Goal: Task Accomplishment & Management: Use online tool/utility

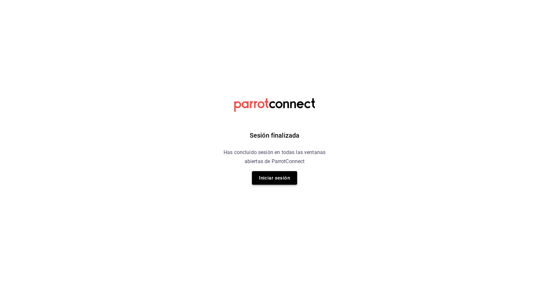
click at [277, 176] on button "Iniciar sesión" at bounding box center [274, 178] width 45 height 14
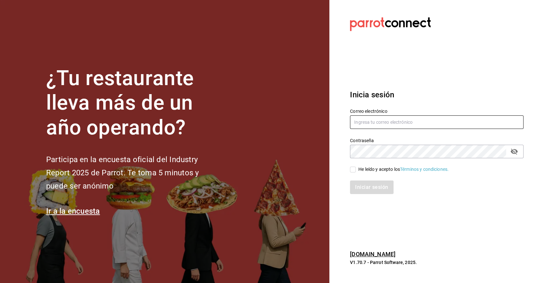
type input "[PERSON_NAME][EMAIL_ADDRESS][DOMAIN_NAME]"
click at [350, 171] on input "He leído y acepto los Términos y condiciones." at bounding box center [353, 170] width 6 height 6
checkbox input "true"
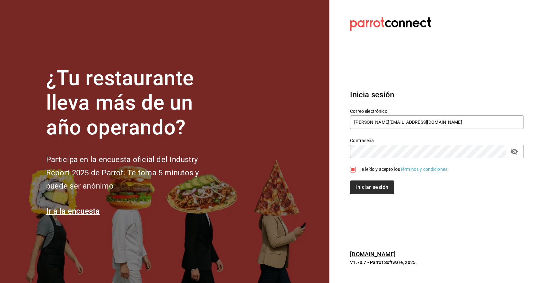
click at [370, 191] on button "Iniciar sesión" at bounding box center [372, 187] width 44 height 14
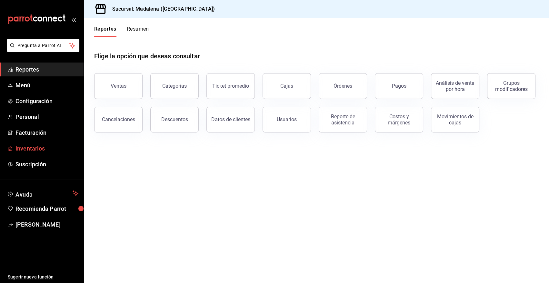
click at [40, 147] on span "Inventarios" at bounding box center [46, 148] width 63 height 9
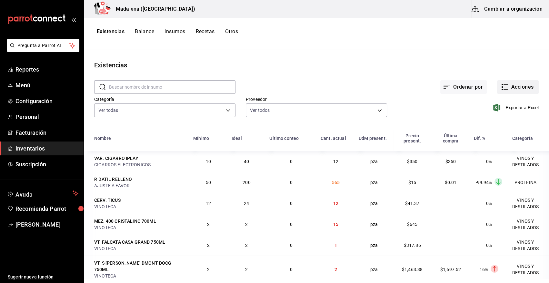
click at [508, 87] on button "Acciones" at bounding box center [518, 87] width 42 height 14
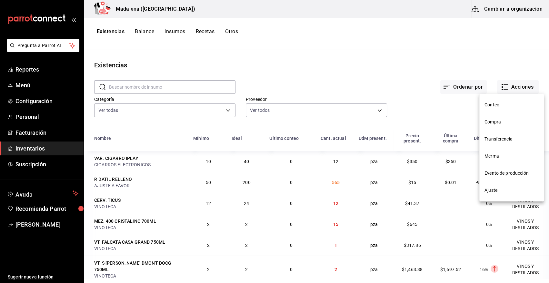
click at [493, 119] on span "Compra" at bounding box center [511, 122] width 54 height 7
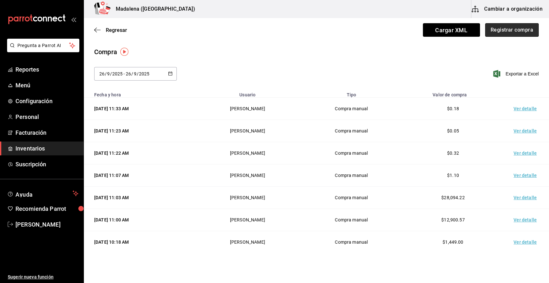
click at [506, 34] on button "Registrar compra" at bounding box center [511, 30] width 53 height 14
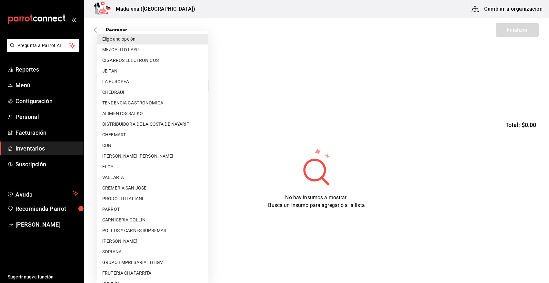
click at [200, 87] on body "Pregunta a Parrot AI Reportes Menú Configuración Personal Facturación Inventari…" at bounding box center [274, 123] width 549 height 247
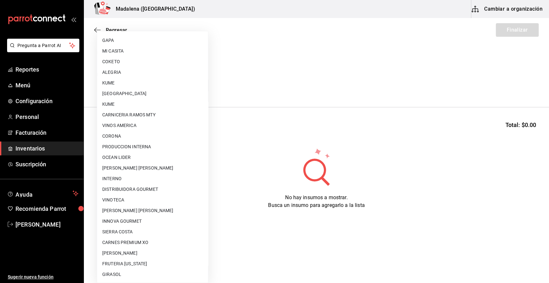
scroll to position [392, 0]
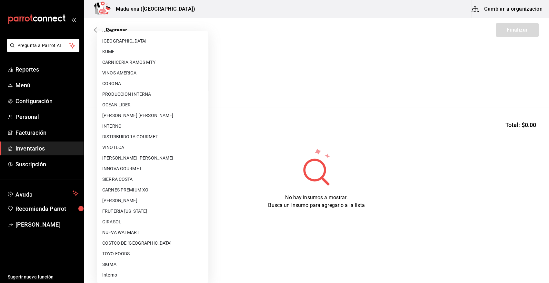
click at [127, 146] on li "VINOTECA" at bounding box center [152, 147] width 111 height 11
type input "bbec6e95-03ab-4cbc-bdec-5aafdfde0467"
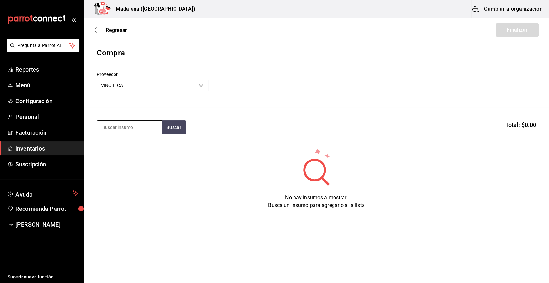
click at [140, 131] on input at bounding box center [129, 128] width 64 height 14
click at [142, 125] on input at bounding box center [129, 128] width 64 height 14
type input "TANQ"
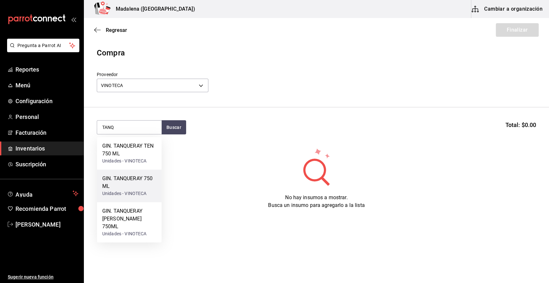
click at [135, 191] on div "Unidades - VINOTECA" at bounding box center [129, 193] width 54 height 7
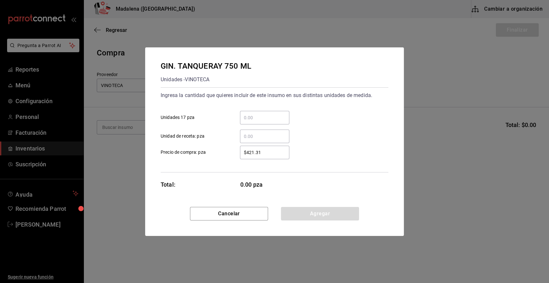
click at [261, 116] on input "​ Unidades 17 pza" at bounding box center [264, 118] width 49 height 8
type input "2.8"
type input "$0.01"
click at [307, 213] on button "Agregar" at bounding box center [320, 214] width 78 height 14
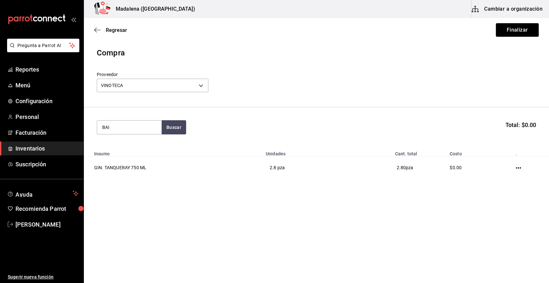
type input "BAI"
click at [143, 147] on div "LIC. BAILEYS 700ML" at bounding box center [126, 146] width 48 height 8
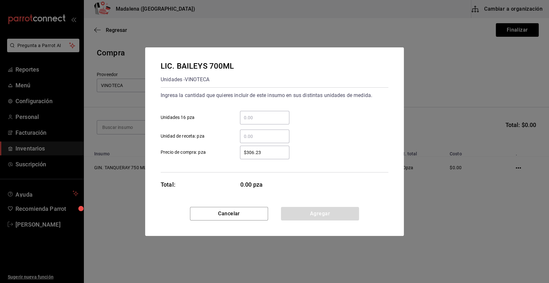
click at [253, 134] on input "​ Unidad de receta: pza" at bounding box center [264, 136] width 49 height 8
type input "1.58"
type input "$0.01"
click at [325, 212] on button "Agregar" at bounding box center [320, 214] width 78 height 14
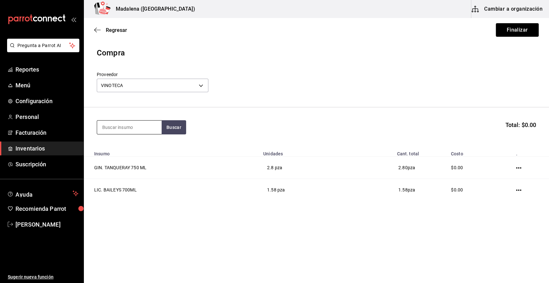
click at [136, 124] on input at bounding box center [129, 128] width 64 height 14
type input "CHART"
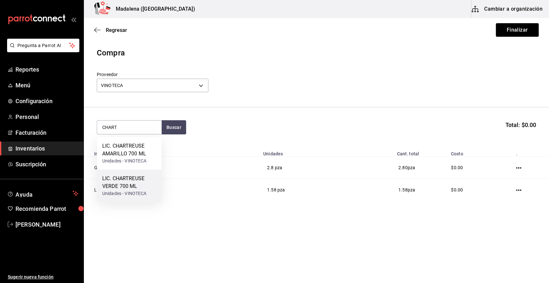
click at [140, 187] on div "LIC. CHARTREUSE VERDE 700 ML" at bounding box center [129, 182] width 54 height 15
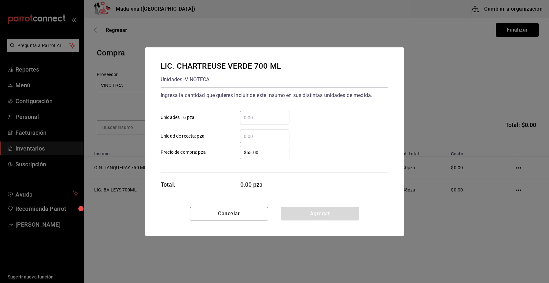
click at [260, 138] on input "​ Unidad de receta: pza" at bounding box center [264, 136] width 49 height 8
type input "1"
drag, startPoint x: 275, startPoint y: 153, endPoint x: 216, endPoint y: 168, distance: 60.4
click at [216, 168] on div "Ingresa la cantidad que quieres incluir de este insumo en sus distintas unidade…" at bounding box center [274, 129] width 228 height 85
type input "$0.01"
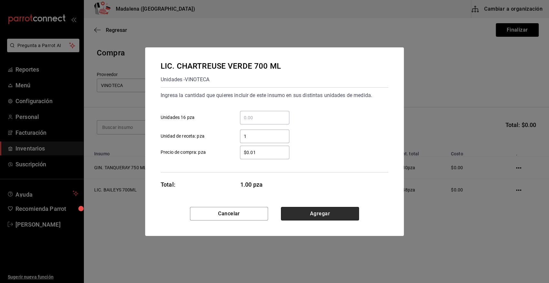
click at [308, 214] on button "Agregar" at bounding box center [320, 214] width 78 height 14
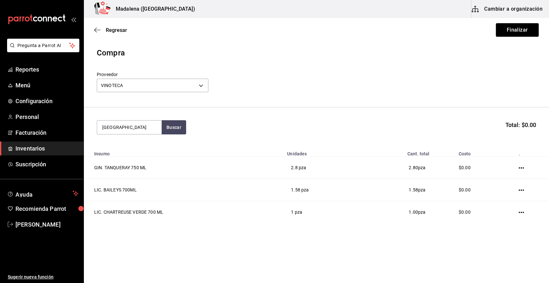
type input "CHILE"
click at [119, 157] on div "LIC. CHILE ANCHO DE REYES 750 ML" at bounding box center [129, 149] width 54 height 15
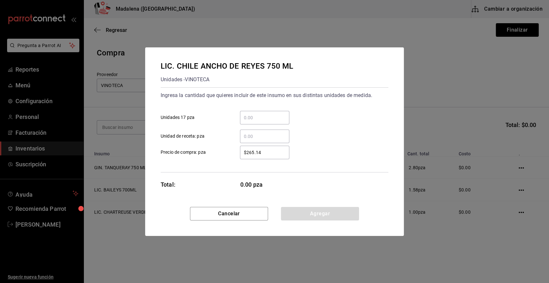
click at [251, 137] on input "​ Unidad de receta: pza" at bounding box center [264, 136] width 49 height 8
type input "1.5"
type input "$0.01"
click at [303, 213] on button "Agregar" at bounding box center [320, 214] width 78 height 14
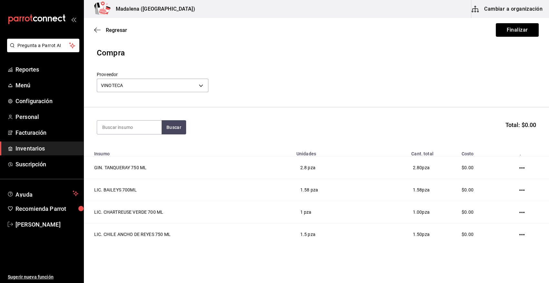
scroll to position [19, 0]
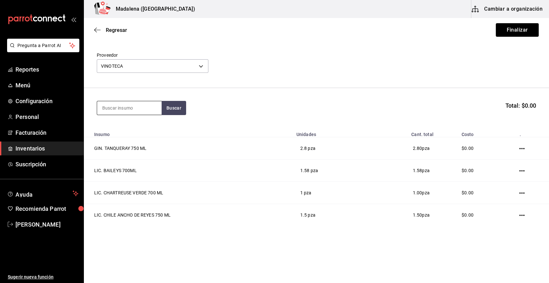
click at [115, 110] on input at bounding box center [129, 108] width 64 height 14
type input "GRAND"
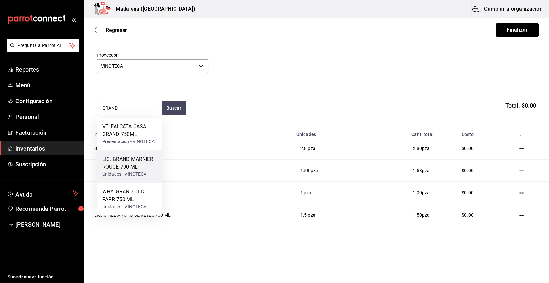
click at [134, 176] on div "Unidades - VINOTECA" at bounding box center [129, 174] width 54 height 7
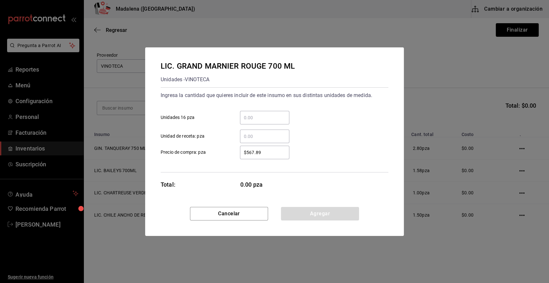
click at [254, 139] on input "​ Unidad de receta: pza" at bounding box center [264, 136] width 49 height 8
click at [252, 133] on input "​ Unidad de receta: pza" at bounding box center [264, 136] width 49 height 8
click at [270, 138] on input "​ Unidad de receta: pza" at bounding box center [264, 136] width 49 height 8
type input "1"
type input "$0.01"
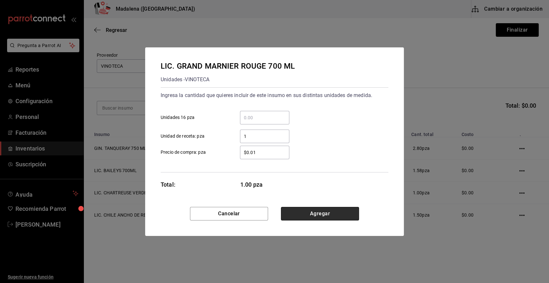
click at [312, 213] on button "Agregar" at bounding box center [320, 214] width 78 height 14
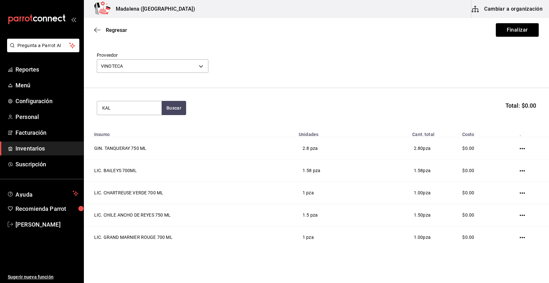
type input "KAL"
click at [138, 138] on div "Unidades - VINOTECA" at bounding box center [129, 141] width 54 height 7
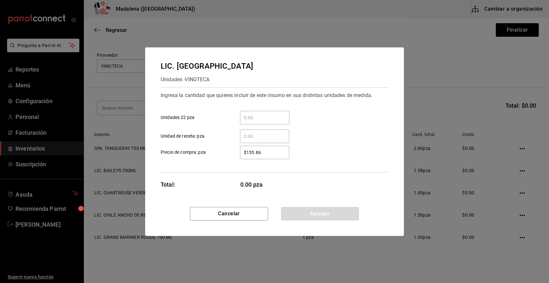
click at [249, 135] on input "​ Unidad de receta: pza" at bounding box center [264, 136] width 49 height 8
type input "1"
type input "$0.01"
click at [335, 217] on button "Agregar" at bounding box center [320, 214] width 78 height 14
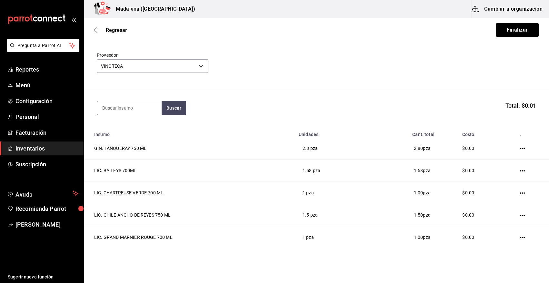
click at [138, 107] on input at bounding box center [129, 108] width 64 height 14
type input "LICOR"
click at [131, 131] on div "Unidades - VINOTECA" at bounding box center [127, 134] width 51 height 7
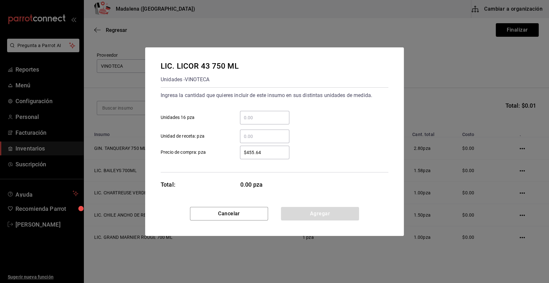
click at [250, 134] on input "​ Unidad de receta: pza" at bounding box center [264, 136] width 49 height 8
type input "5.58"
type input "$0.01"
click at [306, 213] on button "Agregar" at bounding box center [320, 214] width 78 height 14
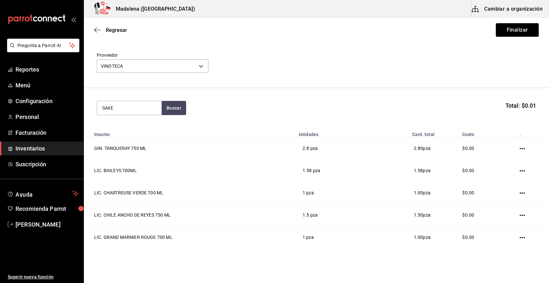
type input "SAKE"
click at [127, 130] on div "LIC. SAKE 750 ML" at bounding box center [124, 127] width 44 height 8
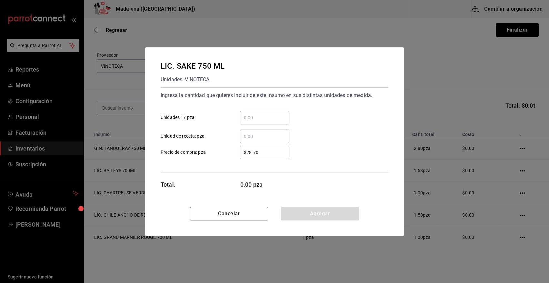
click at [255, 137] on input "​ Unidad de receta: pza" at bounding box center [264, 136] width 49 height 8
type input "7.58"
type input "$0.01"
click at [301, 218] on button "Agregar" at bounding box center [320, 214] width 78 height 14
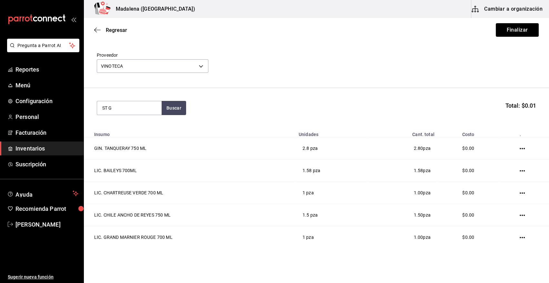
type input "ST G"
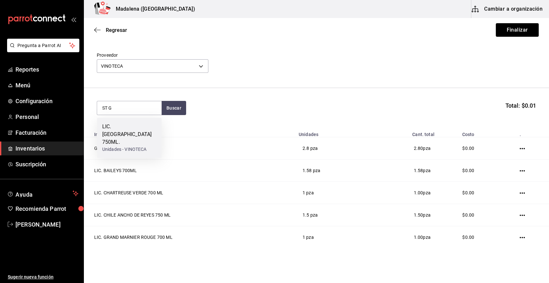
click at [126, 136] on div "LIC. ST GERMAIN 750ML." at bounding box center [129, 134] width 54 height 23
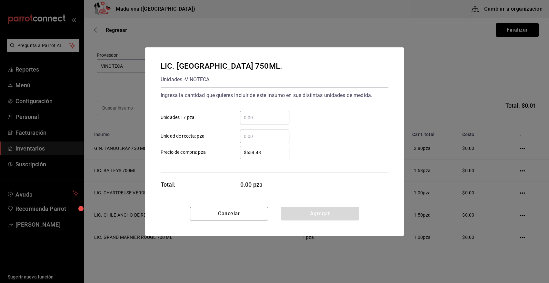
click at [251, 120] on input "​ Unidades 17 pza" at bounding box center [264, 118] width 49 height 8
click at [218, 131] on label "​ Unidad de receta: pza" at bounding box center [224, 137] width 129 height 14
click at [240, 132] on input "​ Unidad de receta: pza" at bounding box center [264, 136] width 49 height 8
click at [246, 134] on input "​ Unidad de receta: pza" at bounding box center [264, 136] width 49 height 8
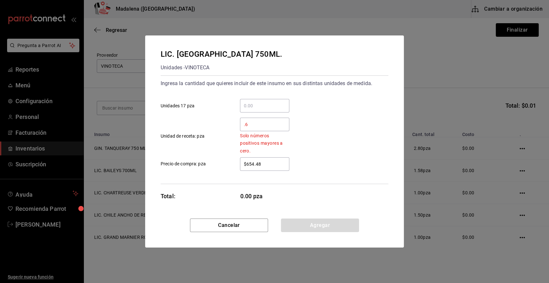
type input "0.6"
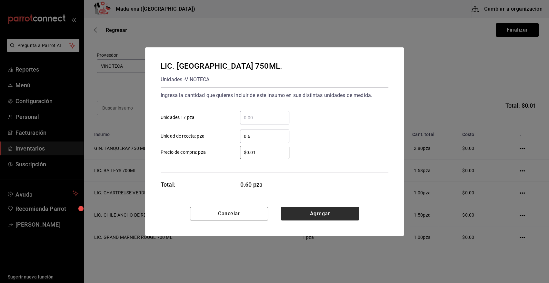
type input "$0.01"
click at [308, 212] on button "Agregar" at bounding box center [320, 214] width 78 height 14
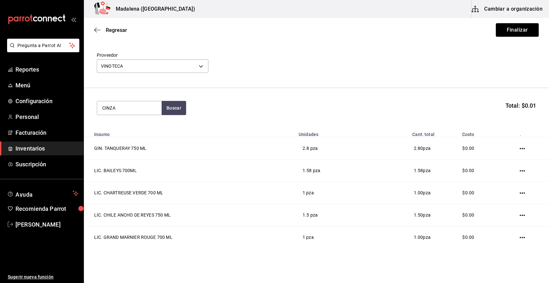
type input "CINZA"
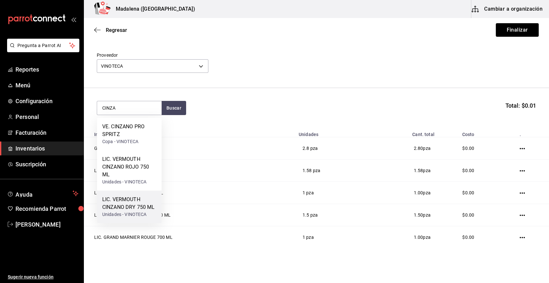
click at [125, 206] on div "LIC. VERMOUTH CINZANO DRY 750 ML" at bounding box center [129, 203] width 54 height 15
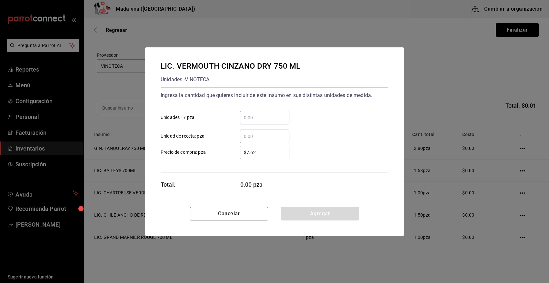
click at [263, 136] on input "​ Unidad de receta: pza" at bounding box center [264, 136] width 49 height 8
type input "0.66"
type input "$0.01"
click at [297, 218] on button "Agregar" at bounding box center [320, 214] width 78 height 14
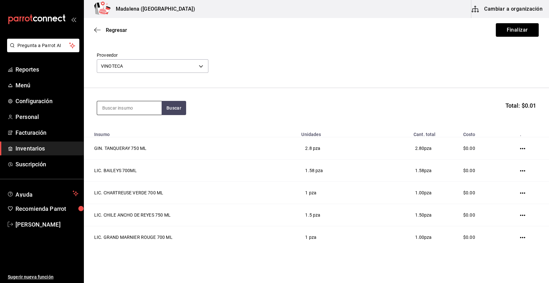
click at [114, 107] on input at bounding box center [129, 108] width 64 height 14
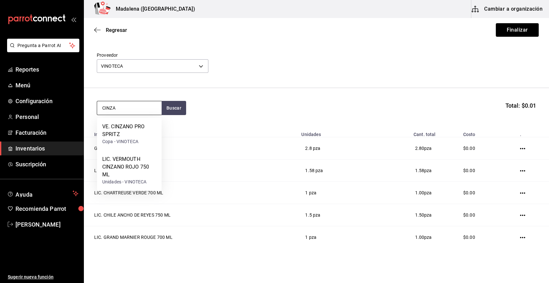
type input "CINZA"
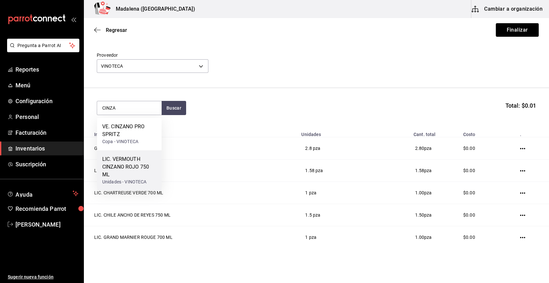
click at [132, 171] on div "LIC. VERMOUTH CINZANO ROJO 750 ML" at bounding box center [129, 166] width 54 height 23
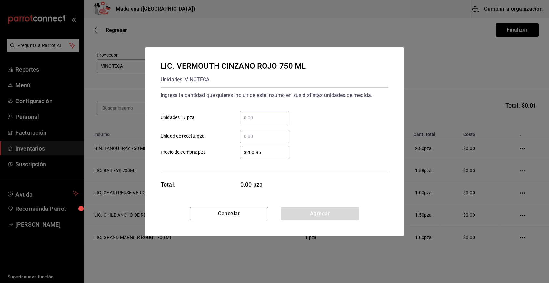
click at [270, 134] on input "​ Unidad de receta: pza" at bounding box center [264, 136] width 49 height 8
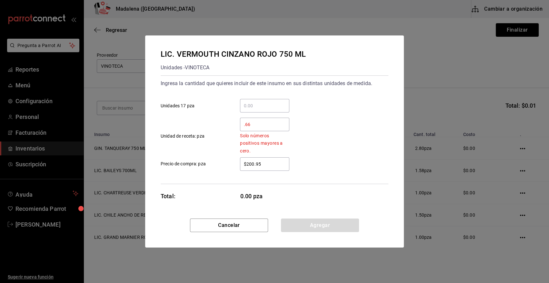
type input "0.66"
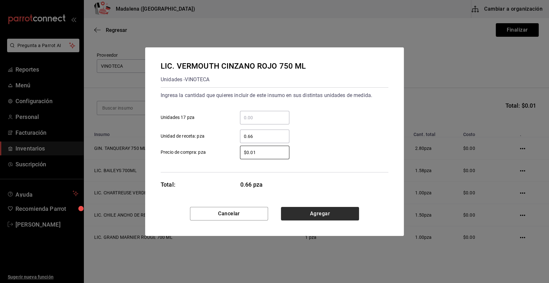
type input "$0.01"
click at [299, 211] on button "Agregar" at bounding box center [320, 214] width 78 height 14
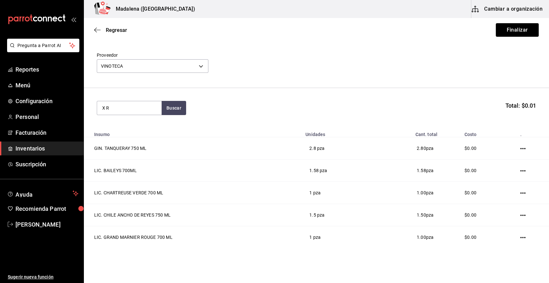
type input "X R"
click at [138, 129] on div "LIC. X RATED 750ML" at bounding box center [126, 127] width 48 height 8
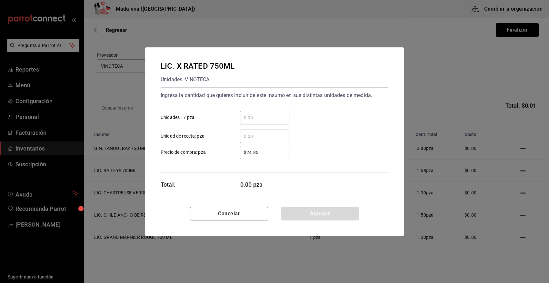
click at [254, 138] on input "​ Unidad de receta: pza" at bounding box center [264, 136] width 49 height 8
type input "8.22"
type input "$0.01"
click at [306, 211] on button "Agregar" at bounding box center [320, 214] width 78 height 14
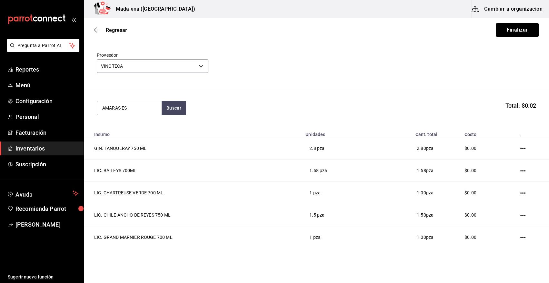
type input "AMARAS ES"
click at [138, 140] on div "Unidades - VINOTECA" at bounding box center [129, 141] width 54 height 7
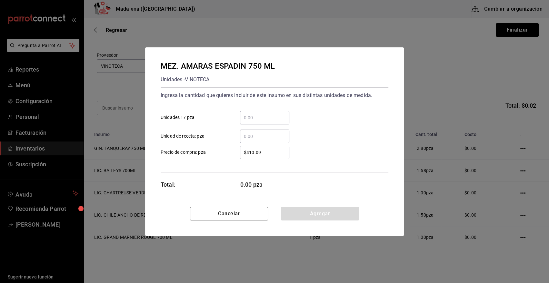
click at [253, 136] on input "​ Unidad de receta: pza" at bounding box center [264, 136] width 49 height 8
type input "0.66"
type input "$0.01"
click at [300, 214] on button "Agregar" at bounding box center [320, 214] width 78 height 14
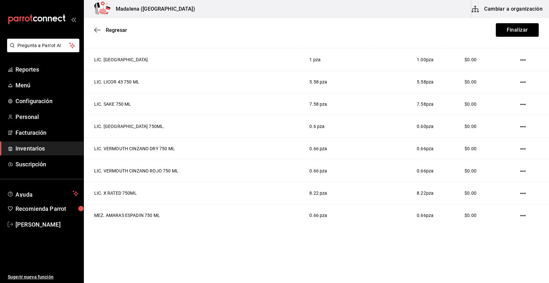
scroll to position [0, 0]
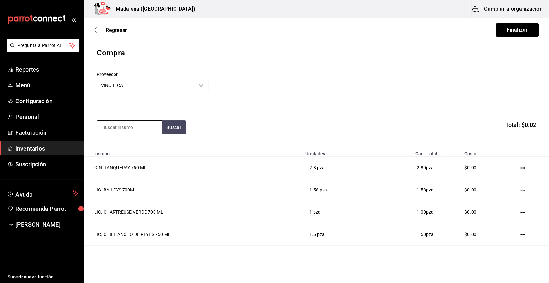
click at [132, 129] on input at bounding box center [129, 128] width 64 height 14
type input "CLASE A"
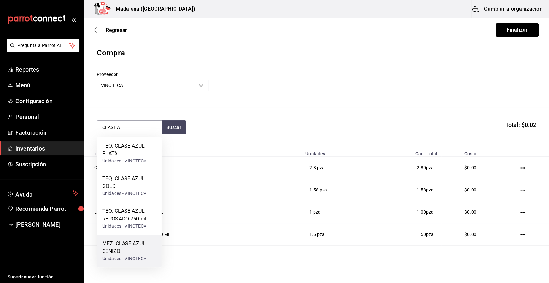
click at [135, 248] on div "MEZ. CLASE AZUL CENIZO" at bounding box center [129, 247] width 54 height 15
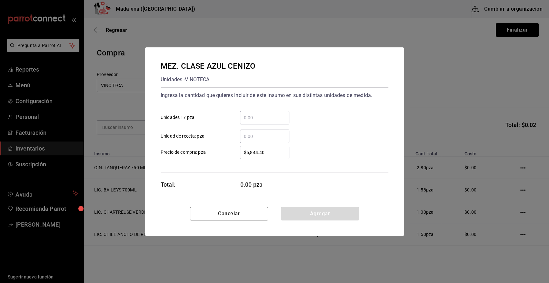
click at [247, 134] on input "​ Unidad de receta: pza" at bounding box center [264, 136] width 49 height 8
type input "1.94"
type input "$0.01"
click at [308, 212] on button "Agregar" at bounding box center [320, 214] width 78 height 14
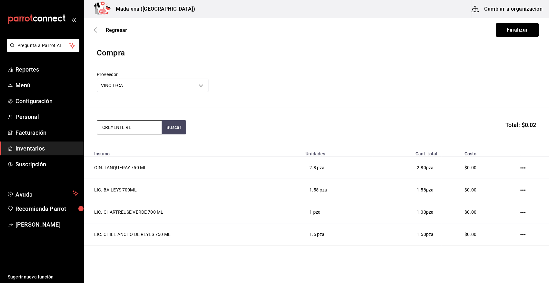
type input "CREYENTE RE"
click at [138, 150] on div "MEZ. CREYENTE REP CRIST" at bounding box center [129, 149] width 54 height 15
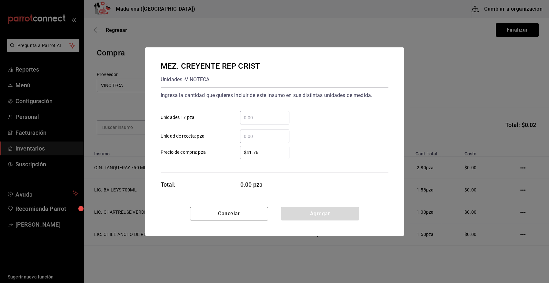
click at [246, 137] on input "​ Unidad de receta: pza" at bounding box center [264, 136] width 49 height 8
type input "6.6"
type input "$0.01"
click at [313, 213] on button "Agregar" at bounding box center [320, 214] width 78 height 14
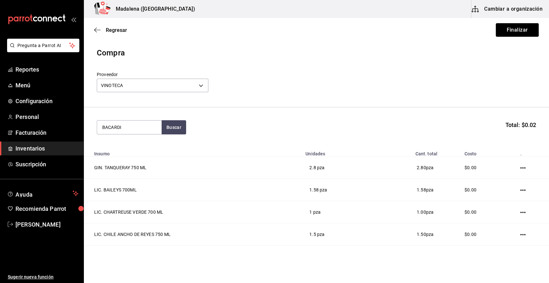
type input "BACARDI"
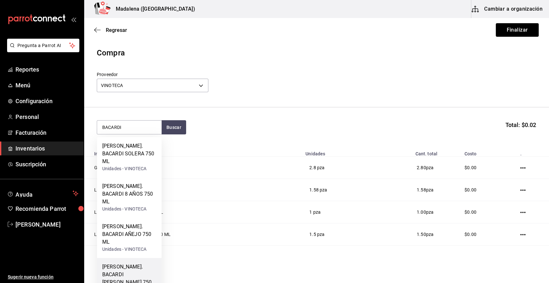
click at [123, 263] on div "RON. BACARDI BLANCO 750 ML" at bounding box center [129, 278] width 54 height 31
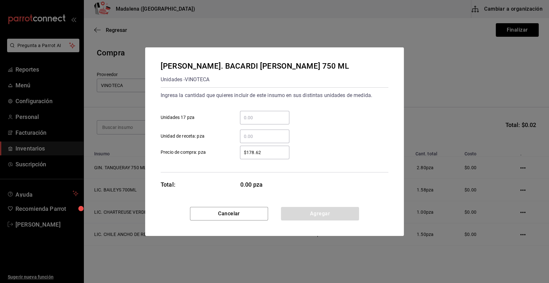
click at [258, 135] on input "​ Unidad de receta: pza" at bounding box center [264, 136] width 49 height 8
type input "1"
type input "$0.01"
click at [295, 215] on button "Agregar" at bounding box center [320, 214] width 78 height 14
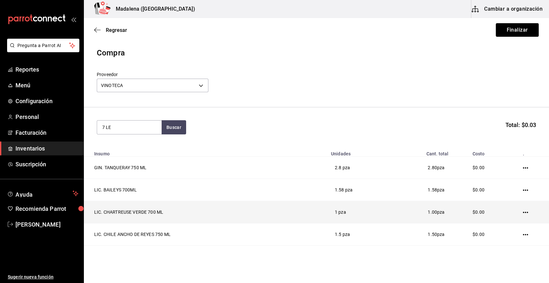
type input "7 LE"
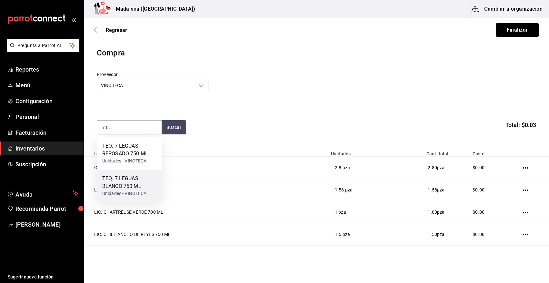
click at [128, 190] on div "Unidades - VINOTECA" at bounding box center [129, 193] width 54 height 7
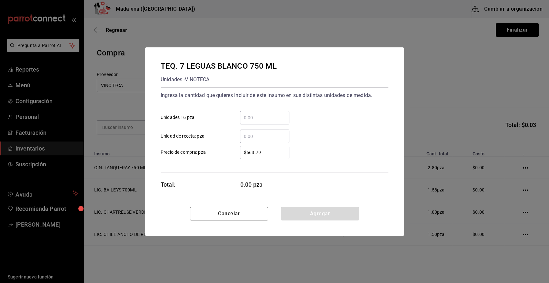
click at [267, 140] on input "​ Unidad de receta: pza" at bounding box center [264, 136] width 49 height 8
type input "1"
type input "$0.01"
click at [305, 216] on button "Agregar" at bounding box center [320, 214] width 78 height 14
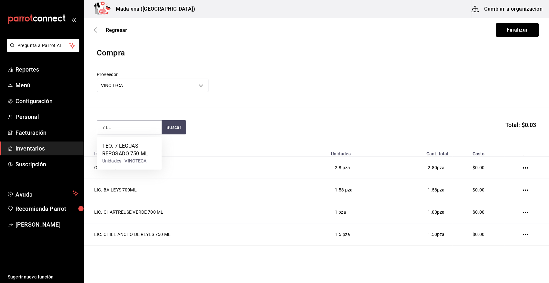
type input "7 LE"
click at [141, 163] on div "Unidades - VINOTECA" at bounding box center [129, 161] width 54 height 7
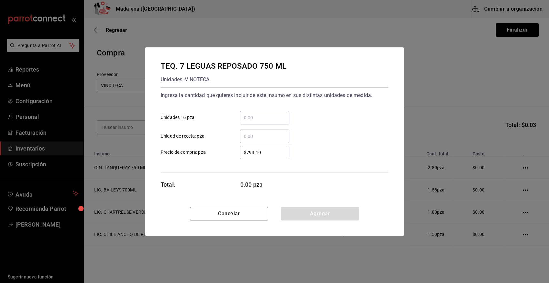
click at [237, 137] on div "​" at bounding box center [259, 137] width 60 height 14
click at [240, 137] on input "​ Unidad de receta: pza" at bounding box center [264, 136] width 49 height 8
type input "2"
type input "$0.01"
click at [316, 218] on button "Agregar" at bounding box center [320, 214] width 78 height 14
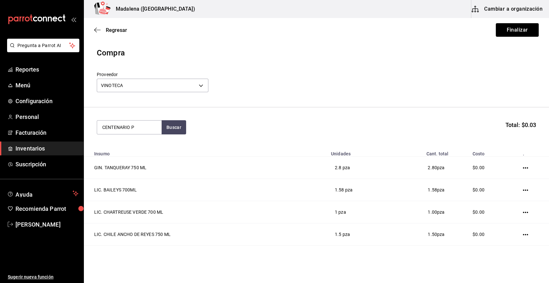
type input "CENTENARIO P"
click at [109, 146] on div "TEQ. CENTENARIO PLATA 750 ML" at bounding box center [129, 149] width 54 height 15
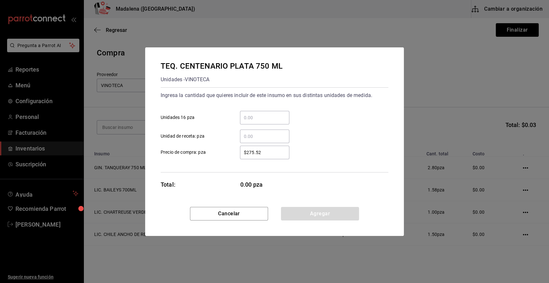
click at [267, 132] on input "​ Unidad de receta: pza" at bounding box center [264, 136] width 49 height 8
type input "1"
type input "$0.01"
click at [307, 218] on button "Agregar" at bounding box center [320, 214] width 78 height 14
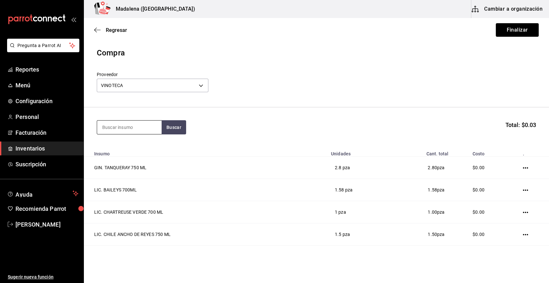
click at [138, 124] on input at bounding box center [129, 128] width 64 height 14
type input "DOBEL D"
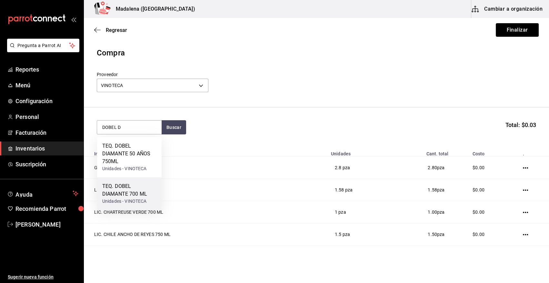
click at [130, 199] on div "Unidades - VINOTECA" at bounding box center [129, 201] width 54 height 7
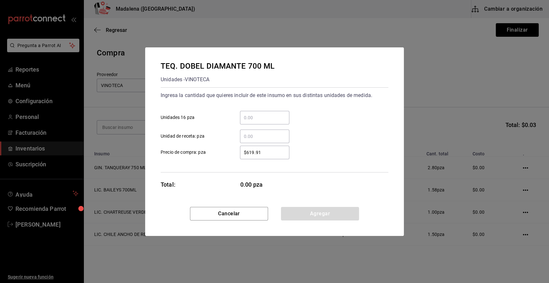
click at [269, 137] on input "​ Unidad de receta: pza" at bounding box center [264, 136] width 49 height 8
type input "2"
type input "$0.01"
click at [302, 211] on button "Agregar" at bounding box center [320, 214] width 78 height 14
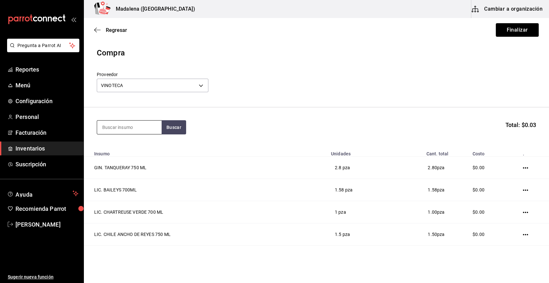
click at [148, 131] on input at bounding box center [129, 128] width 64 height 14
type input "FEVER"
click at [127, 145] on div "VAR. FEVER TREE 200ML" at bounding box center [129, 149] width 54 height 15
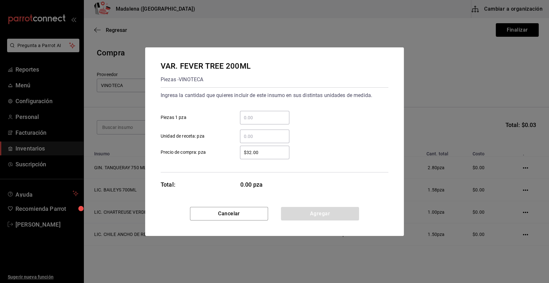
click at [267, 136] on input "​ Unidad de receta: pza" at bounding box center [264, 136] width 49 height 8
type input "6.5"
type input "$0.01"
click at [306, 216] on button "Agregar" at bounding box center [320, 214] width 78 height 14
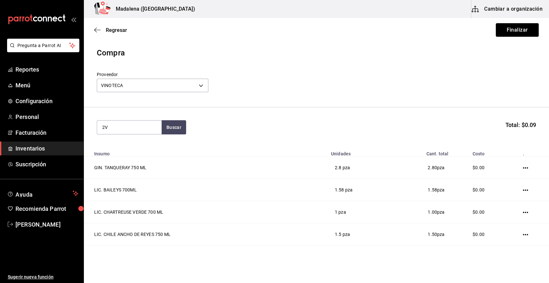
drag, startPoint x: 121, startPoint y: 124, endPoint x: 71, endPoint y: 142, distance: 53.2
click at [71, 142] on div "Pregunta a Parrot AI Reportes Menú Configuración Personal Facturación Inventari…" at bounding box center [274, 123] width 549 height 247
type input "CASA M"
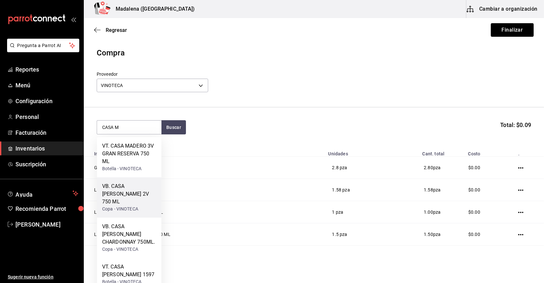
click at [136, 192] on div "VB. CASA MADERO 2V 750 ML" at bounding box center [129, 193] width 54 height 23
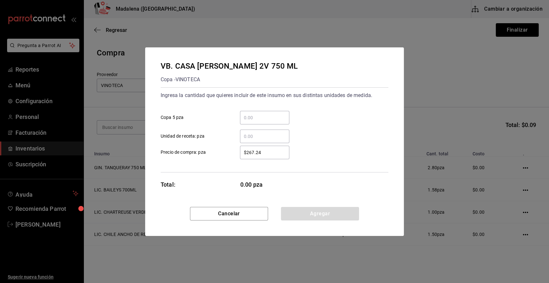
click at [258, 138] on input "​ Unidad de receta: pza" at bounding box center [264, 136] width 49 height 8
type input "2"
type input "$0.01"
click at [303, 212] on button "Agregar" at bounding box center [320, 214] width 78 height 14
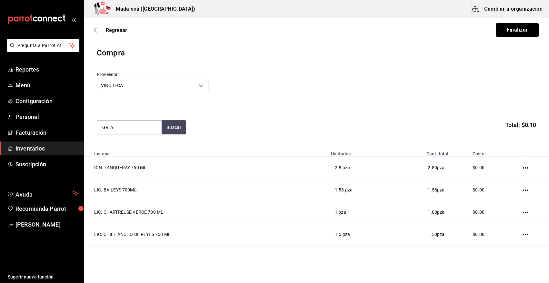
type input "GREY"
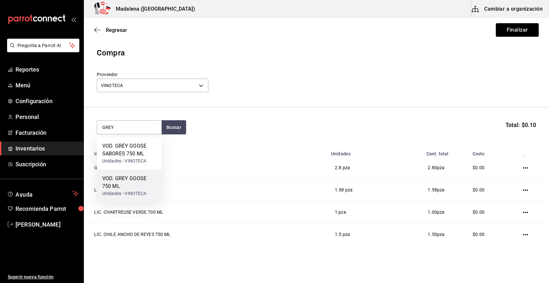
click at [121, 190] on div "VOD. GREY GOOSE 750 ML" at bounding box center [129, 182] width 54 height 15
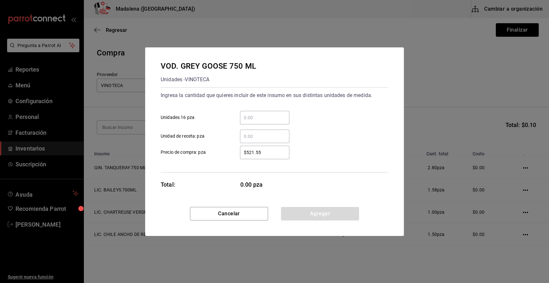
click at [255, 137] on input "​ Unidad de receta: pza" at bounding box center [264, 136] width 49 height 8
type input "1.32"
type input "$0.01"
click at [325, 215] on button "Agregar" at bounding box center [320, 214] width 78 height 14
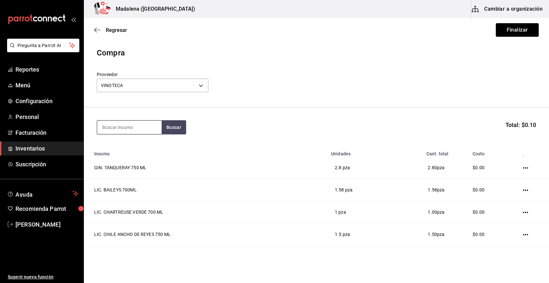
click at [141, 127] on input at bounding box center [129, 128] width 64 height 14
type input "SMIR"
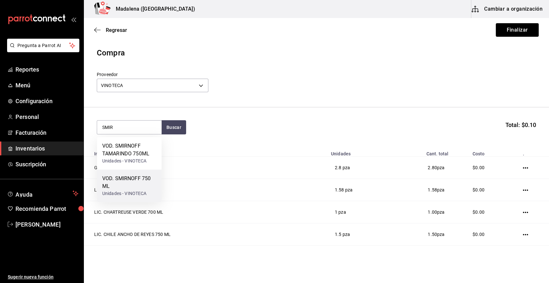
click at [133, 184] on div "VOD. SMIRNOFF 750 ML" at bounding box center [129, 182] width 54 height 15
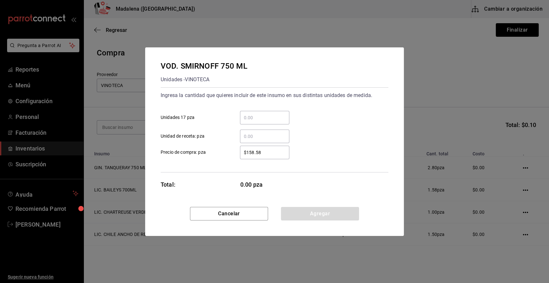
click at [264, 135] on input "​ Unidad de receta: pza" at bounding box center [264, 136] width 49 height 8
type input "2"
type input "3.62"
type input "$0.01"
click at [308, 213] on button "Agregar" at bounding box center [320, 214] width 78 height 14
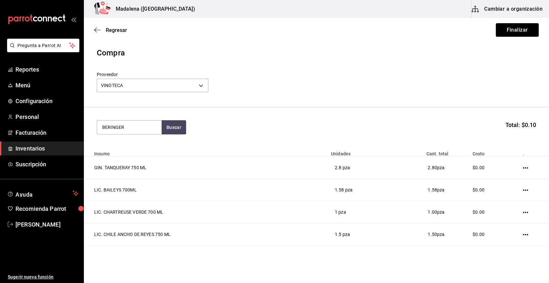
type input "BERINGER"
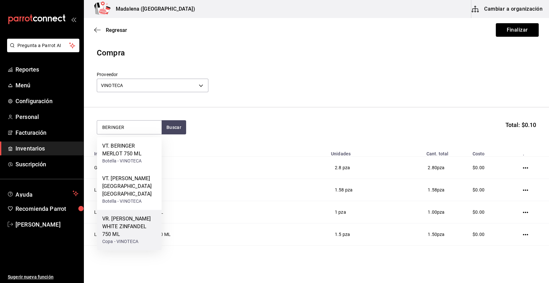
click at [140, 222] on div "VR. BERINGER WHITE ZINFANDEL 750 ML" at bounding box center [129, 226] width 54 height 23
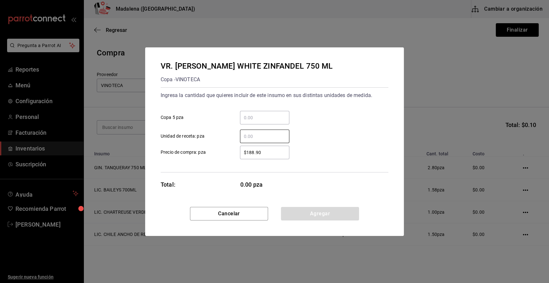
click at [278, 135] on input "​ Unidad de receta: pza" at bounding box center [264, 136] width 49 height 8
type input "1"
type input "$0.01"
click at [312, 218] on button "Agregar" at bounding box center [320, 214] width 78 height 14
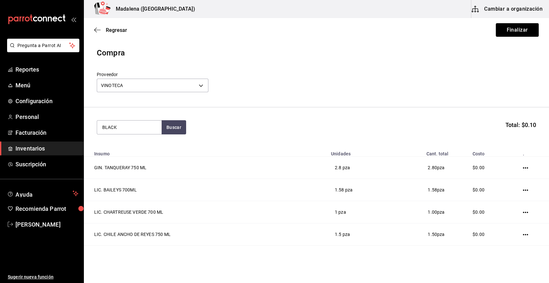
type input "BLACK"
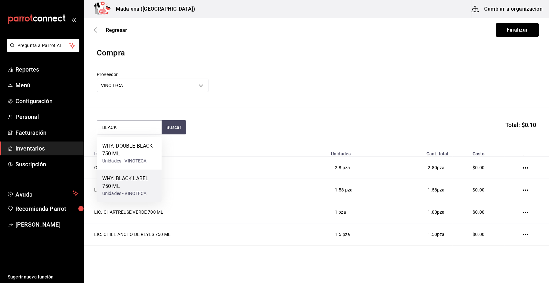
click at [120, 181] on div "WHY. BLACK LABEL 750 ML" at bounding box center [129, 182] width 54 height 15
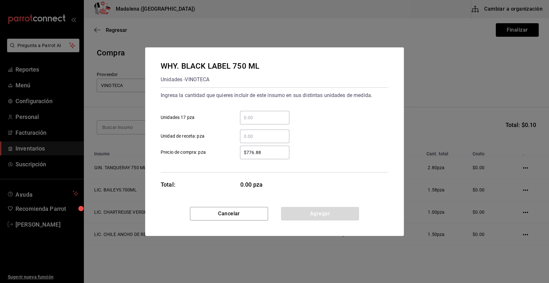
click at [248, 136] on input "​ Unidad de receta: pza" at bounding box center [264, 136] width 49 height 8
type input "1"
type input "$0.01"
click at [321, 215] on button "Agregar" at bounding box center [320, 214] width 78 height 14
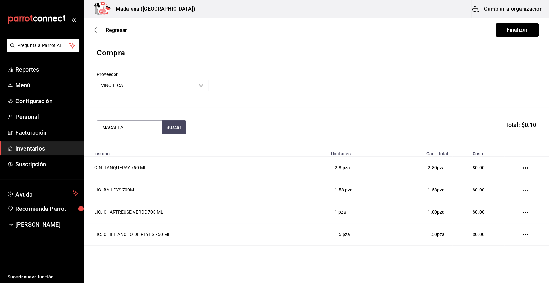
type input "MACALLA"
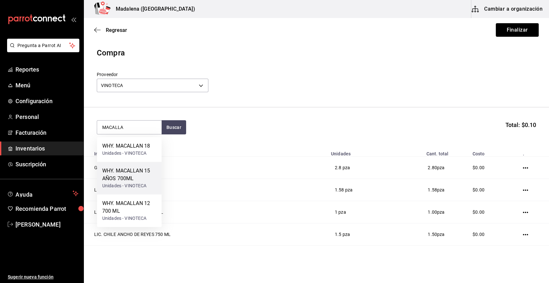
click at [141, 180] on div "WHY. MACALLAN 15 AÑOS 700ML" at bounding box center [129, 174] width 54 height 15
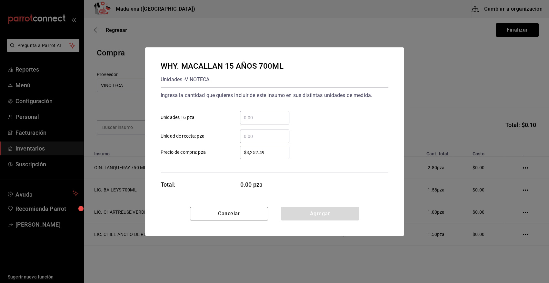
click at [261, 138] on input "​ Unidad de receta: pza" at bounding box center [264, 136] width 49 height 8
type input "3"
type input "$0.01"
click at [301, 213] on button "Agregar" at bounding box center [320, 214] width 78 height 14
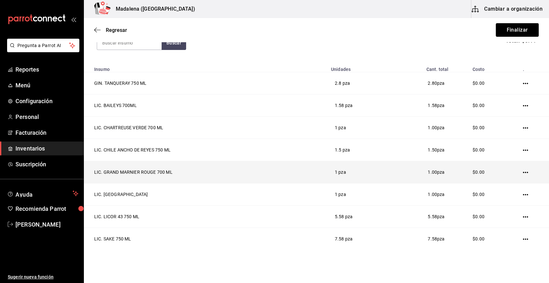
scroll to position [50, 0]
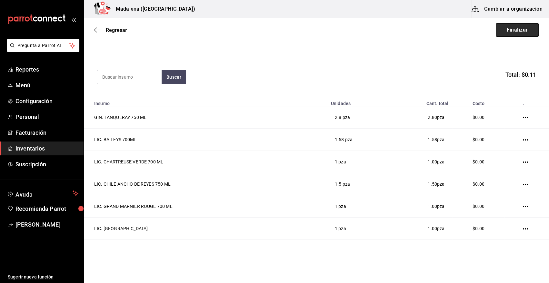
click at [510, 32] on button "Finalizar" at bounding box center [516, 30] width 43 height 14
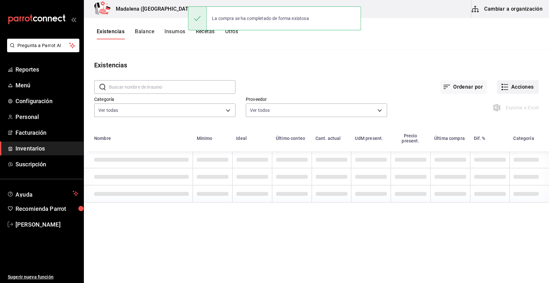
click at [514, 89] on button "Acciones" at bounding box center [518, 87] width 42 height 14
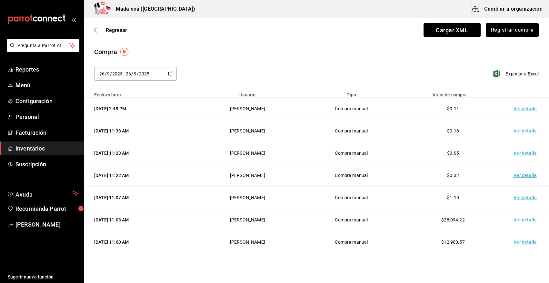
click at [522, 108] on td "Ver detalle" at bounding box center [525, 109] width 45 height 22
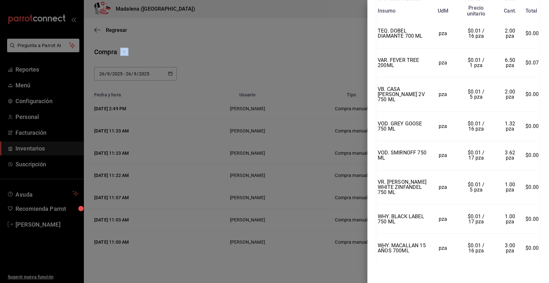
scroll to position [772, 0]
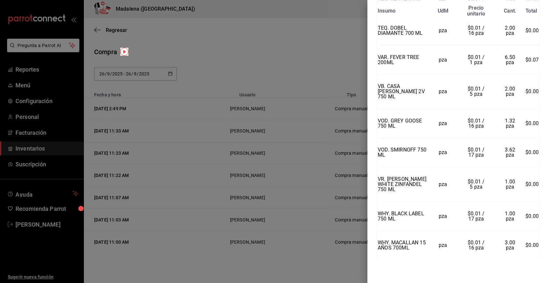
drag, startPoint x: 378, startPoint y: 15, endPoint x: 538, endPoint y: 250, distance: 284.2
click at [538, 250] on div "Compra Proveedor VINOTECA Usuario Angy Madalena Fecha y hora 26/09/2025 2:49:51…" at bounding box center [457, 141] width 181 height 283
copy div "Compra Proveedor VINOTECA Usuario Angy Madalena Fecha y hora 26/09/2025 2:49:51…"
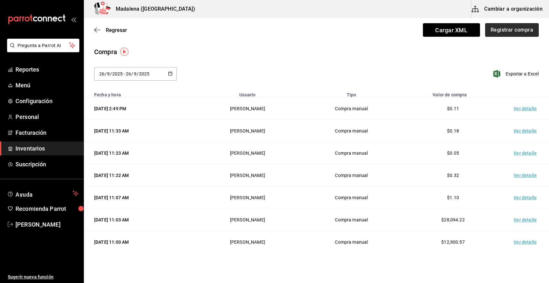
click at [498, 28] on button "Registrar compra" at bounding box center [511, 30] width 53 height 14
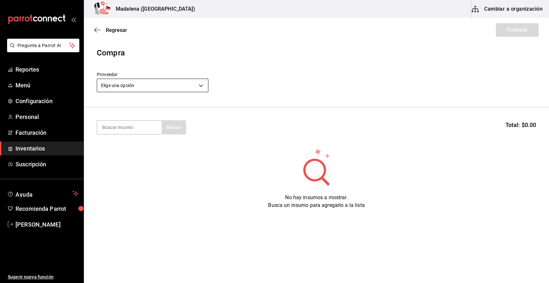
click at [140, 88] on body "Pregunta a Parrot AI Reportes Menú Configuración Personal Facturación Inventari…" at bounding box center [274, 123] width 549 height 247
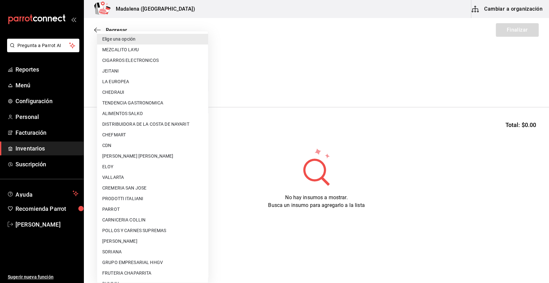
click at [129, 144] on li "CDN" at bounding box center [152, 145] width 111 height 11
type input "df3c6ee4-16c0-4841-ac8b-0f8cc0150506"
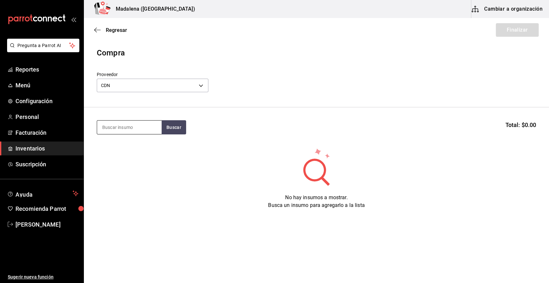
click at [125, 131] on input at bounding box center [129, 128] width 64 height 14
type input "QUINA"
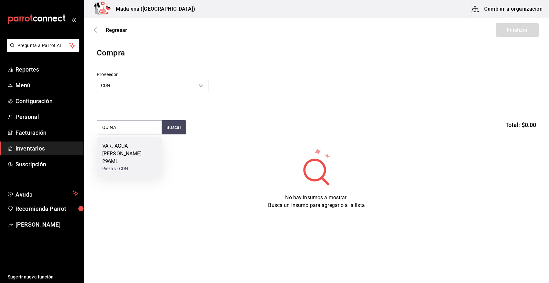
click at [120, 165] on div "Piezas - CDN" at bounding box center [129, 168] width 54 height 7
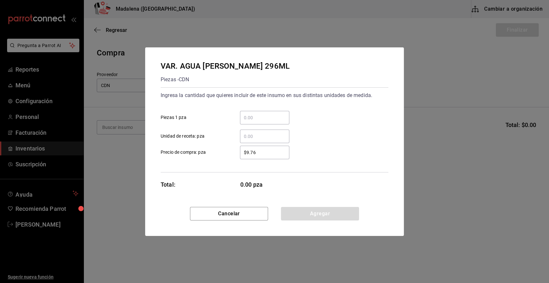
click at [256, 133] on input "​ Unidad de receta: pza" at bounding box center [264, 136] width 49 height 8
type input "14"
type input "$0.01"
click at [306, 219] on button "Agregar" at bounding box center [320, 214] width 78 height 14
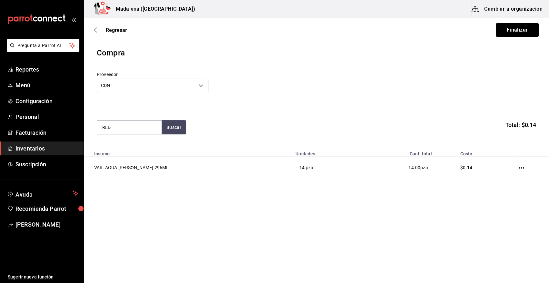
type input "RED"
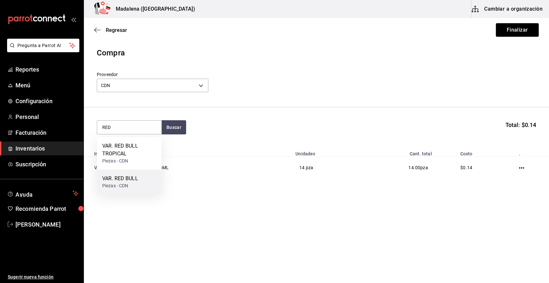
click at [132, 185] on div "Piezas - CDN" at bounding box center [120, 185] width 36 height 7
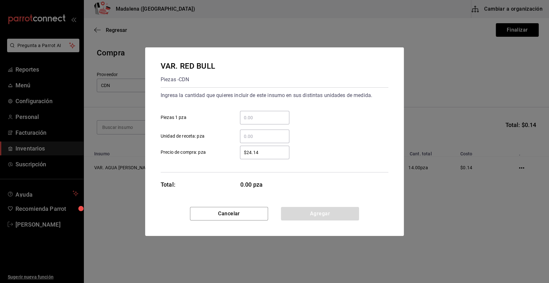
click at [249, 137] on input "​ Unidad de receta: pza" at bounding box center [264, 136] width 49 height 8
type input "2"
type input "$0.01"
click at [299, 209] on button "Agregar" at bounding box center [320, 214] width 78 height 14
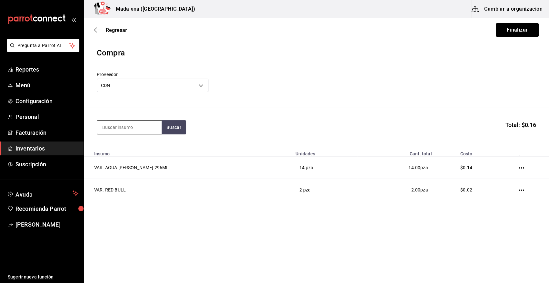
click at [141, 125] on input at bounding box center [129, 128] width 64 height 14
type input "RED B"
click at [129, 155] on div "VAR. RED BULL TROPICAL" at bounding box center [129, 149] width 54 height 15
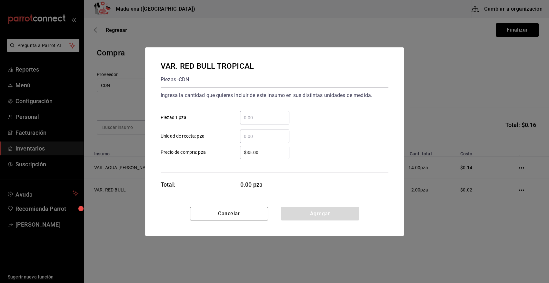
click at [250, 137] on input "​ Unidad de receta: pza" at bounding box center [264, 136] width 49 height 8
type input "1"
type input "$0.01"
click at [299, 214] on button "Agregar" at bounding box center [320, 214] width 78 height 14
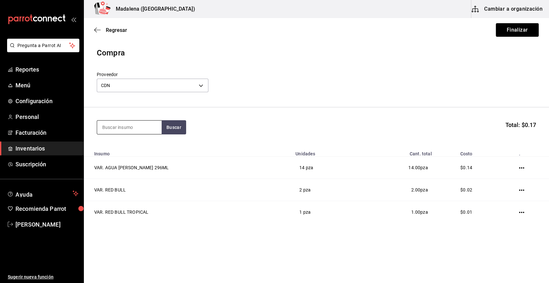
click at [118, 125] on input at bounding box center [129, 128] width 64 height 14
type input "REFRE"
click at [168, 132] on button "Buscar" at bounding box center [173, 127] width 24 height 14
click at [131, 152] on div "Piezas - CDN" at bounding box center [121, 153] width 38 height 7
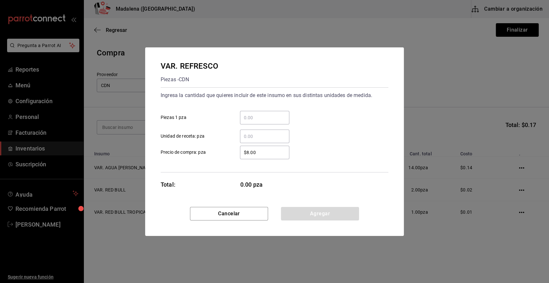
click at [252, 137] on input "​ Unidad de receta: pza" at bounding box center [264, 136] width 49 height 8
type input "105.5"
type input "$0.01"
click at [296, 215] on button "Agregar" at bounding box center [320, 214] width 78 height 14
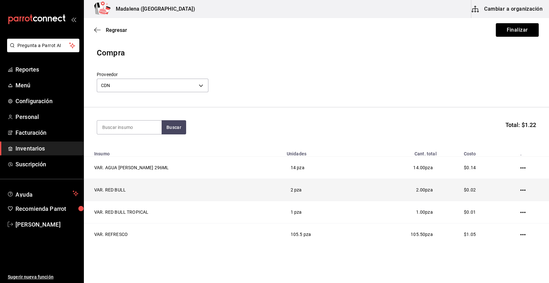
scroll to position [19, 0]
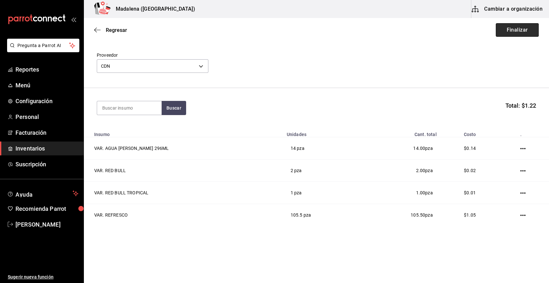
click at [511, 30] on button "Finalizar" at bounding box center [516, 30] width 43 height 14
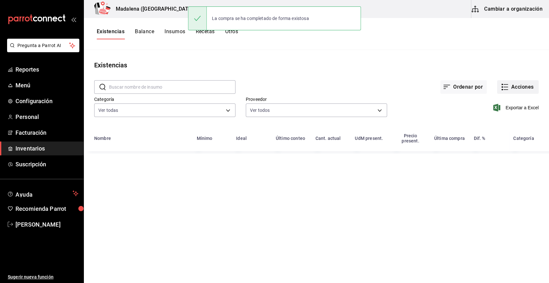
click at [519, 87] on button "Acciones" at bounding box center [518, 87] width 42 height 14
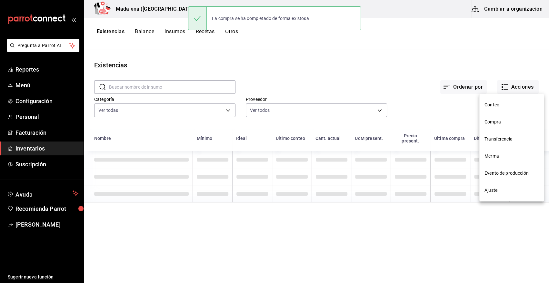
click at [499, 122] on span "Compra" at bounding box center [511, 122] width 54 height 7
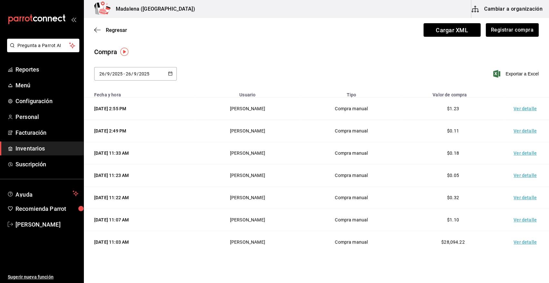
click at [525, 109] on td "Ver detalle" at bounding box center [525, 109] width 45 height 22
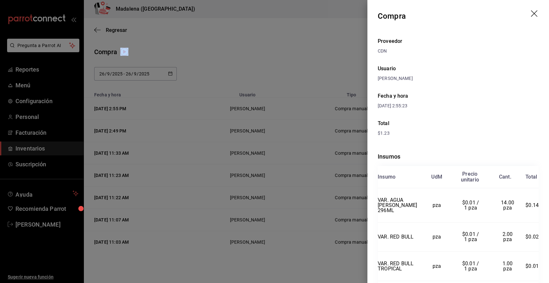
scroll to position [55, 0]
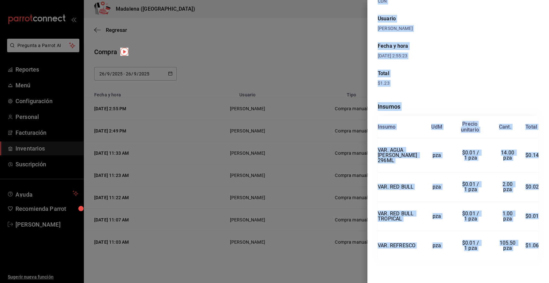
drag, startPoint x: 378, startPoint y: 15, endPoint x: 533, endPoint y: 250, distance: 282.2
click at [533, 250] on div "Compra Proveedor CDN Usuario Angy Madalena Fecha y hora 26/09/2025 2:55:23 Tota…" at bounding box center [457, 141] width 181 height 283
copy div "Compra Proveedor CDN Usuario Angy Madalena Fecha y hora 26/09/2025 2:55:23 Tota…"
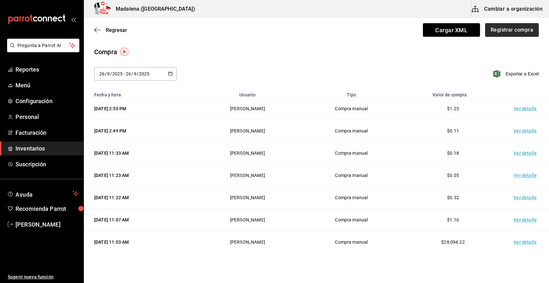
click at [517, 34] on button "Registrar compra" at bounding box center [511, 30] width 53 height 14
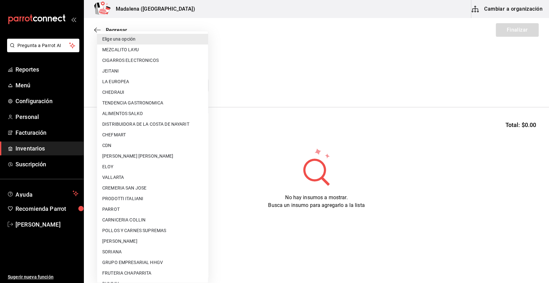
click at [129, 85] on body "Pregunta a Parrot AI Reportes Menú Configuración Personal Facturación Inventari…" at bounding box center [274, 123] width 549 height 247
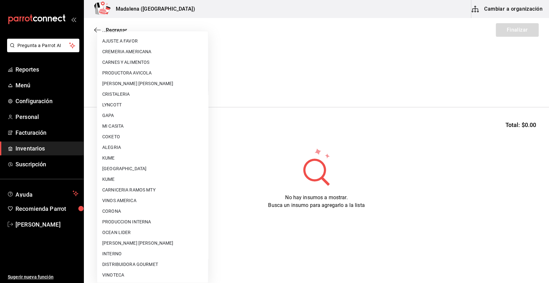
scroll to position [392, 0]
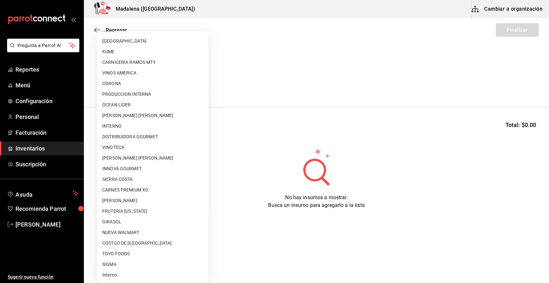
click at [131, 251] on li "TOYO FOODS" at bounding box center [152, 253] width 111 height 11
type input "c8ab8e5d-1bde-4200-a957-b4242f69ba94"
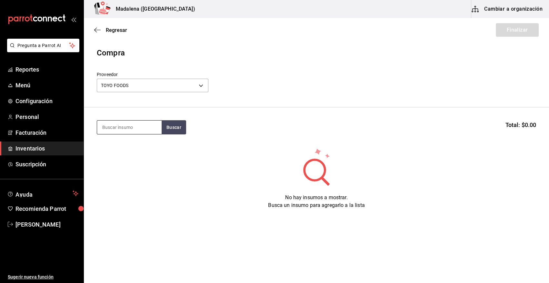
click at [127, 129] on input at bounding box center [129, 128] width 64 height 14
type input "ALM"
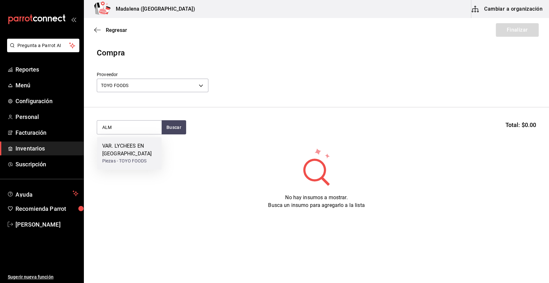
click at [128, 157] on div "VAR. LYCHEES EN ALMIBAR" at bounding box center [129, 149] width 54 height 15
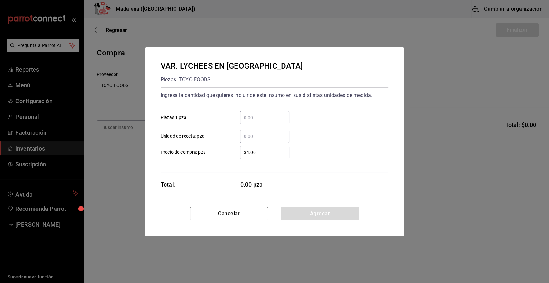
click at [258, 135] on input "​ Unidad de receta: pza" at bounding box center [264, 136] width 49 height 8
type input "10"
type input "$0.01"
click at [319, 217] on button "Agregar" at bounding box center [320, 214] width 78 height 14
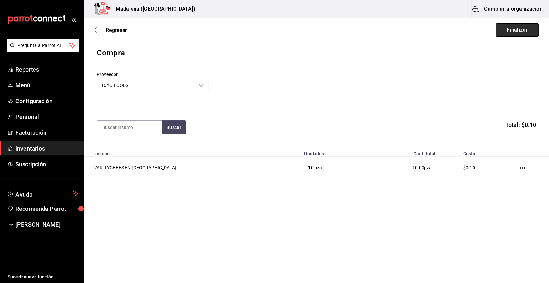
click at [511, 33] on button "Finalizar" at bounding box center [516, 30] width 43 height 14
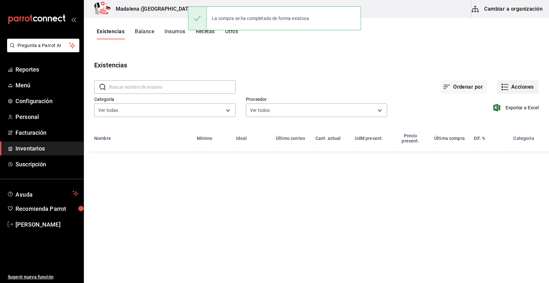
click at [515, 89] on button "Acciones" at bounding box center [518, 87] width 42 height 14
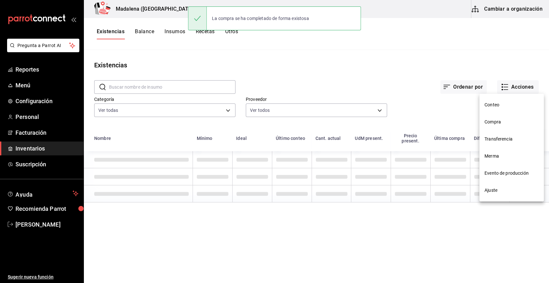
click at [501, 121] on span "Compra" at bounding box center [511, 122] width 54 height 7
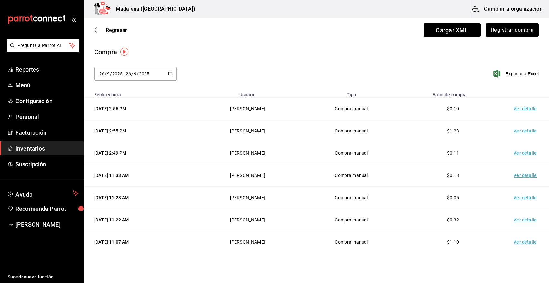
click at [516, 110] on td "Ver detalle" at bounding box center [525, 109] width 45 height 22
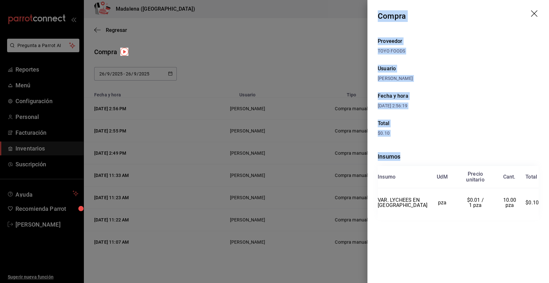
drag, startPoint x: 377, startPoint y: 15, endPoint x: 541, endPoint y: 212, distance: 256.8
click at [541, 212] on div "Compra Proveedor TOYO FOODS Usuario Angy Madalena Fecha y hora 26/09/2025 2:56:…" at bounding box center [457, 141] width 181 height 283
copy div "Compra Proveedor TOYO FOODS Usuario Angy Madalena Fecha y hora 26/09/2025 2:56:…"
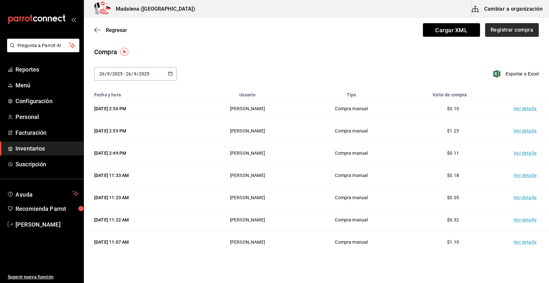
click at [514, 26] on button "Registrar compra" at bounding box center [511, 30] width 53 height 14
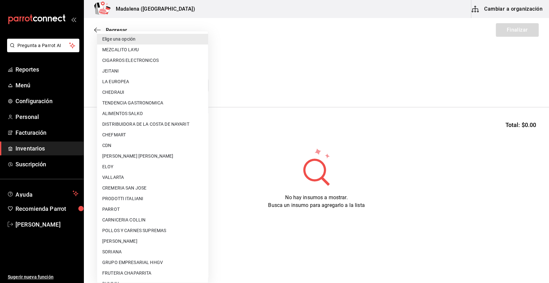
click at [119, 86] on body "Pregunta a Parrot AI Reportes Menú Configuración Personal Facturación Inventari…" at bounding box center [274, 123] width 549 height 247
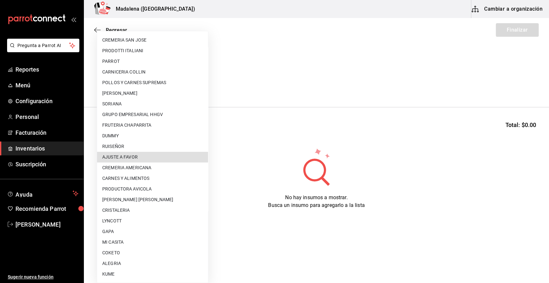
click at [108, 159] on li "AJUSTE A FAVOR" at bounding box center [152, 157] width 111 height 11
type input "dd0fbccd-e034-4acc-8432-7d1d5e23f321"
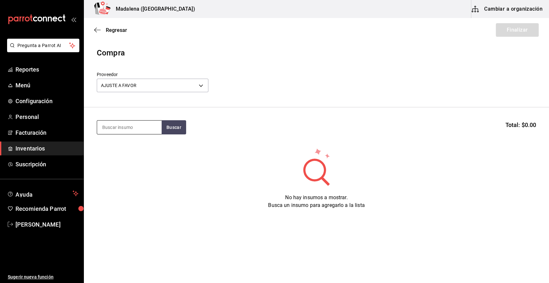
click at [125, 131] on input at bounding box center [129, 128] width 64 height 14
type input "PAPELI"
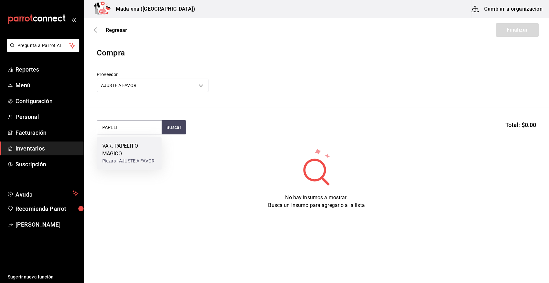
click at [121, 146] on div "VAR. PAPELITO MAGICO" at bounding box center [129, 149] width 54 height 15
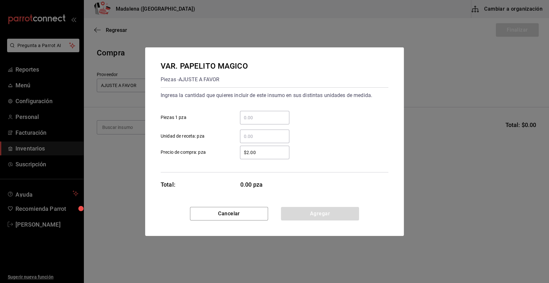
click at [250, 138] on input "​ Unidad de receta: pza" at bounding box center [264, 136] width 49 height 8
type input "4"
type input "$0.01"
click at [298, 212] on button "Agregar" at bounding box center [320, 214] width 78 height 14
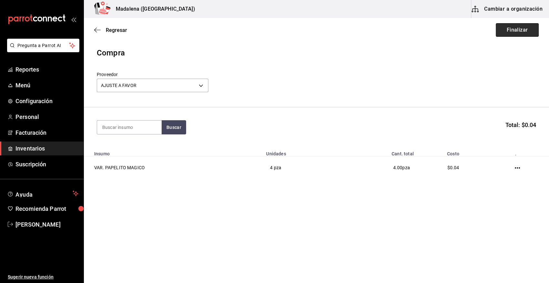
click at [519, 29] on button "Finalizar" at bounding box center [516, 30] width 43 height 14
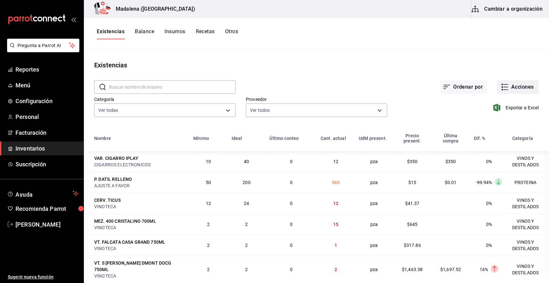
click at [511, 90] on button "Acciones" at bounding box center [518, 87] width 42 height 14
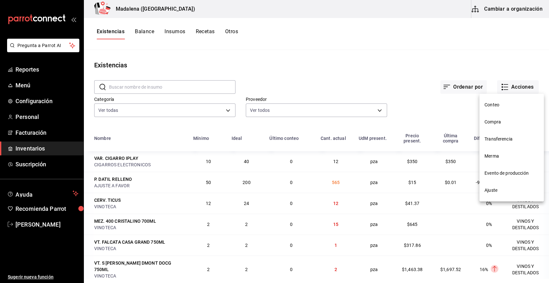
click at [498, 123] on span "Compra" at bounding box center [511, 122] width 54 height 7
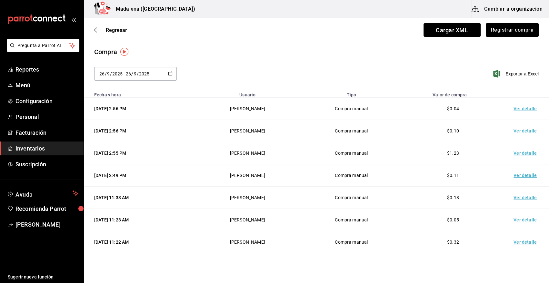
click at [517, 108] on td "Ver detalle" at bounding box center [525, 109] width 45 height 22
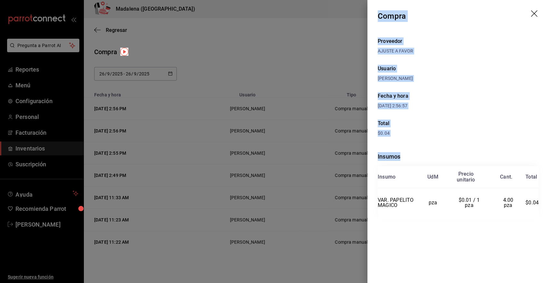
drag, startPoint x: 378, startPoint y: 15, endPoint x: 546, endPoint y: 203, distance: 252.0
click at [546, 203] on div "Compra Proveedor AJUSTE A FAVOR Usuario Angy Madalena Fecha y hora 26/09/2025 2…" at bounding box center [457, 141] width 181 height 283
copy div "Compra Proveedor AJUSTE A FAVOR Usuario Angy Madalena Fecha y hora 26/09/2025 2…"
click at [532, 12] on icon "drag" at bounding box center [533, 13] width 6 height 6
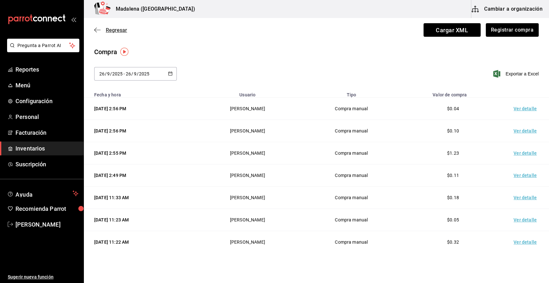
click at [112, 31] on span "Regresar" at bounding box center [116, 30] width 21 height 6
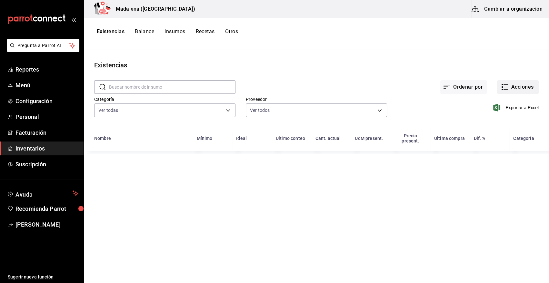
click at [520, 83] on button "Acciones" at bounding box center [518, 87] width 42 height 14
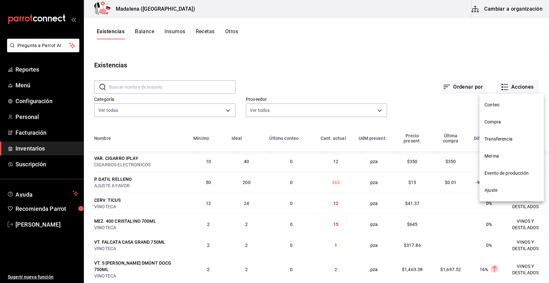
click at [493, 155] on span "Merma" at bounding box center [511, 156] width 54 height 7
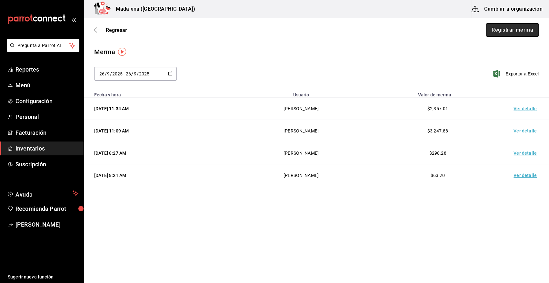
click at [509, 28] on button "Registrar merma" at bounding box center [512, 30] width 53 height 14
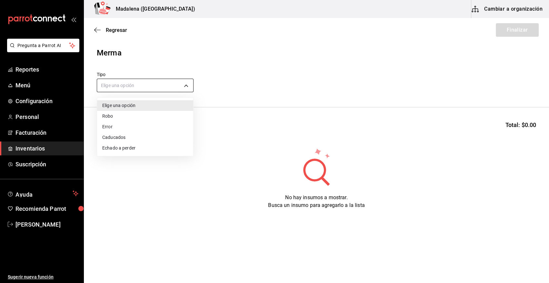
click at [143, 90] on body "Pregunta a Parrot AI Reportes Menú Configuración Personal Facturación Inventari…" at bounding box center [274, 123] width 549 height 247
click at [124, 127] on li "Error" at bounding box center [145, 126] width 96 height 11
type input "ERROR"
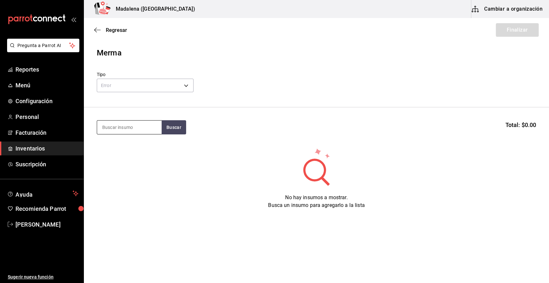
click at [131, 130] on input at bounding box center [129, 128] width 64 height 14
type input "CALA"
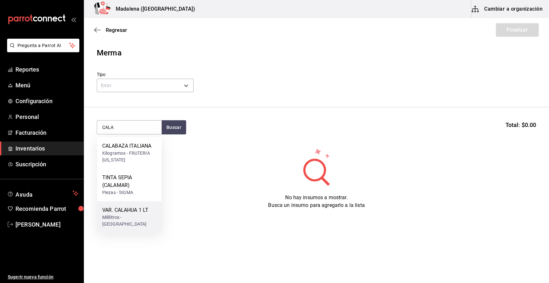
click at [131, 220] on div "Mililitros - NUEVA WALMART" at bounding box center [129, 221] width 54 height 14
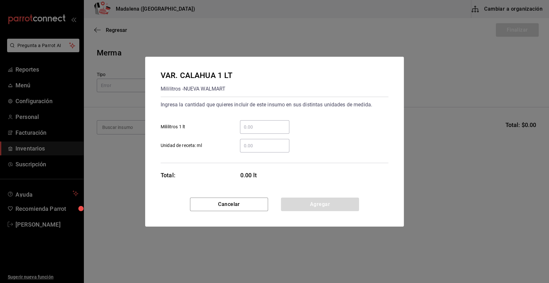
click at [255, 148] on input "​ Unidad de receta: ml" at bounding box center [264, 146] width 49 height 8
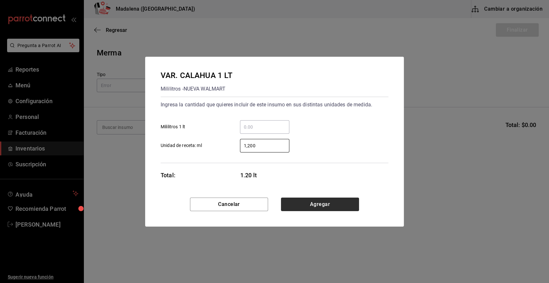
type input "1,200"
click at [312, 204] on button "Agregar" at bounding box center [320, 205] width 78 height 14
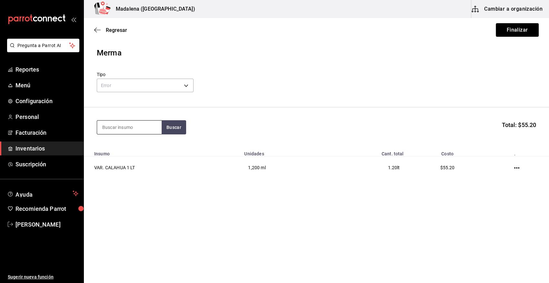
click at [138, 129] on input at bounding box center [129, 128] width 64 height 14
type input "GRANA"
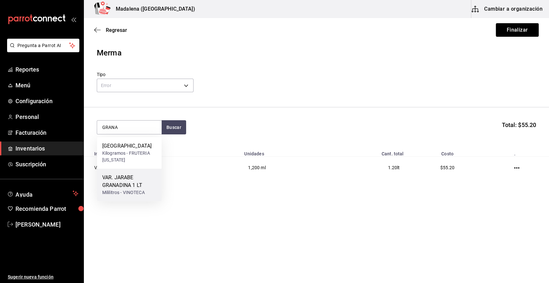
click at [127, 187] on div "VAR. JARABE GRANADINA 1 LT" at bounding box center [129, 181] width 54 height 15
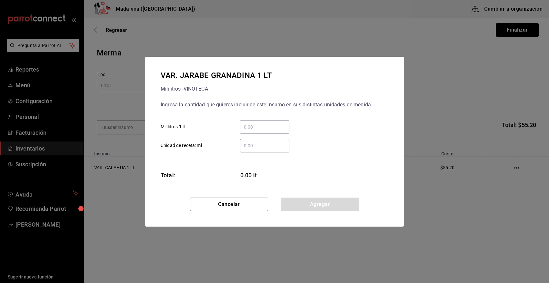
click at [248, 129] on input "​ Mililitros 1 lt" at bounding box center [264, 127] width 49 height 8
drag, startPoint x: 315, startPoint y: 119, endPoint x: 295, endPoint y: 125, distance: 21.5
click at [312, 119] on div "​ Mililitros 1 lt" at bounding box center [271, 124] width 233 height 19
click at [257, 147] on input "​ Unidad de receta: ml" at bounding box center [264, 146] width 49 height 8
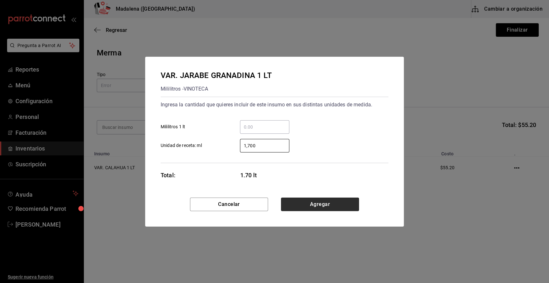
type input "1,700"
click at [310, 203] on button "Agregar" at bounding box center [320, 205] width 78 height 14
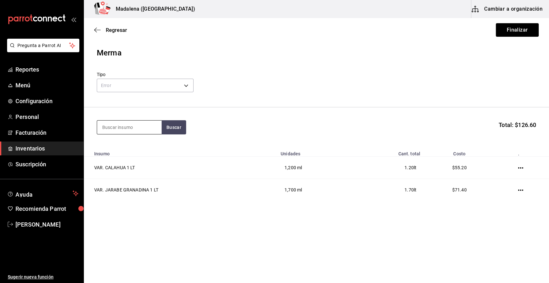
click at [135, 131] on input at bounding box center [129, 128] width 64 height 14
type input "CARNA"
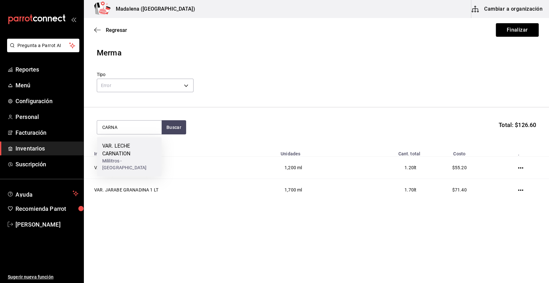
click at [115, 159] on div "Mililitros - NUEVA WALMART" at bounding box center [129, 165] width 54 height 14
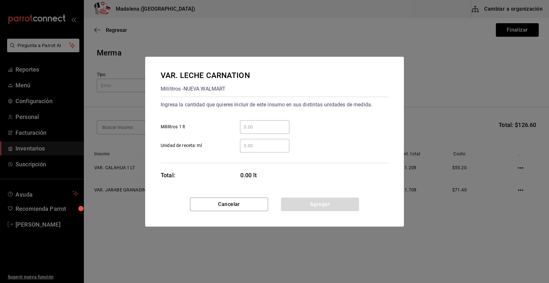
click at [250, 148] on input "​ Unidad de receta: ml" at bounding box center [264, 146] width 49 height 8
type input "500"
click at [317, 206] on button "Agregar" at bounding box center [320, 205] width 78 height 14
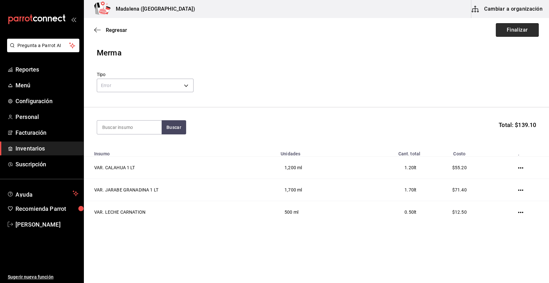
click at [522, 31] on button "Finalizar" at bounding box center [516, 30] width 43 height 14
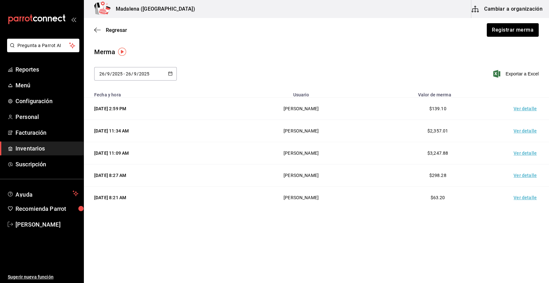
click at [519, 110] on td "Ver detalle" at bounding box center [525, 109] width 45 height 22
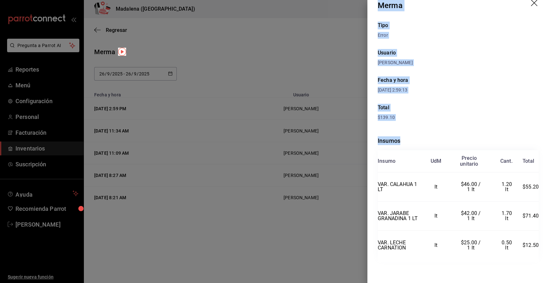
scroll to position [15, 0]
drag, startPoint x: 377, startPoint y: 15, endPoint x: 535, endPoint y: 278, distance: 306.5
click at [535, 278] on div "Merma Tipo Error Usuario Angy Madalena Fecha y hora 26/09/2025 2:59:13 Total $1…" at bounding box center [457, 141] width 181 height 283
copy div "Merma Tipo Error Usuario Angy Madalena Fecha y hora 26/09/2025 2:59:13 Total $1…"
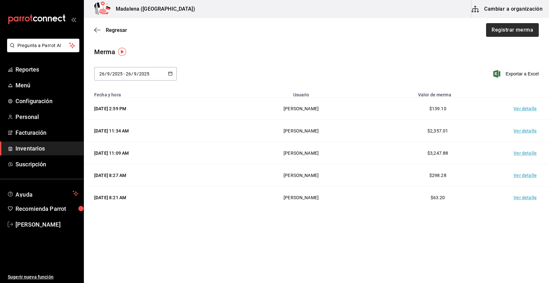
click at [516, 32] on button "Registrar merma" at bounding box center [512, 30] width 53 height 14
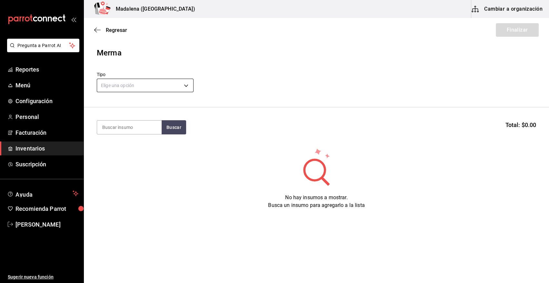
click at [138, 85] on body "Pregunta a Parrot AI Reportes Menú Configuración Personal Facturación Inventari…" at bounding box center [274, 123] width 549 height 247
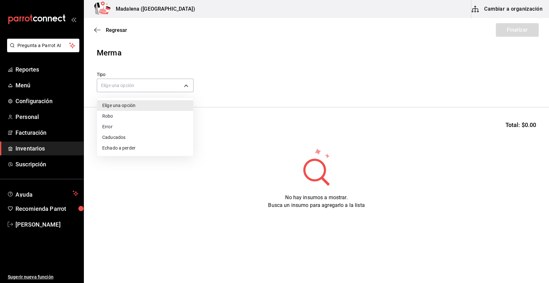
click at [131, 128] on li "Error" at bounding box center [145, 126] width 96 height 11
type input "ERROR"
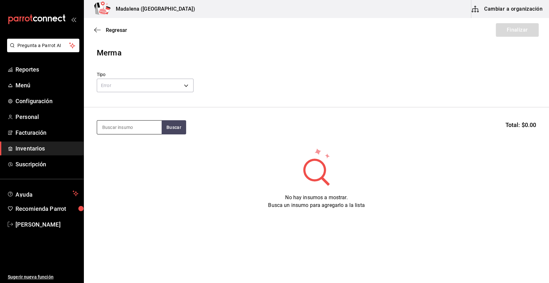
click at [129, 129] on input at bounding box center [129, 128] width 64 height 14
type input "RAI"
click at [164, 134] on button "Buscar" at bounding box center [173, 127] width 24 height 14
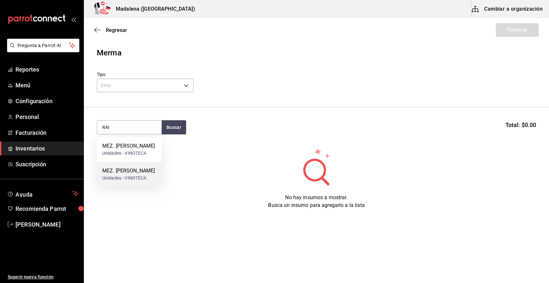
click at [137, 181] on div "Unidades - VINOTECA" at bounding box center [128, 178] width 53 height 7
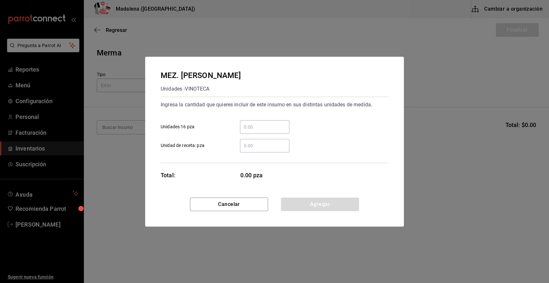
click at [252, 125] on input "​ Unidades 16 pza" at bounding box center [264, 127] width 49 height 8
type input "2"
click at [330, 209] on button "Agregar" at bounding box center [320, 205] width 78 height 14
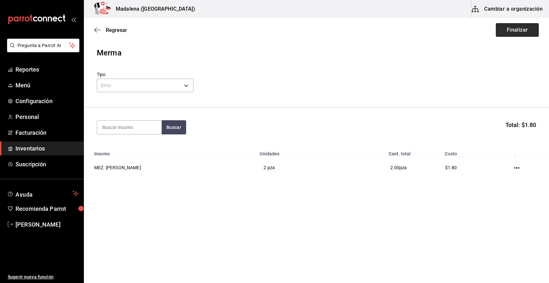
click at [521, 34] on button "Finalizar" at bounding box center [516, 30] width 43 height 14
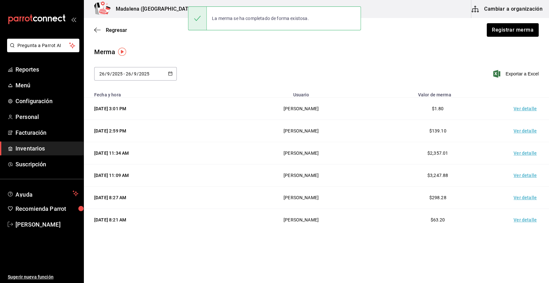
click at [515, 108] on td "Ver detalle" at bounding box center [525, 109] width 45 height 22
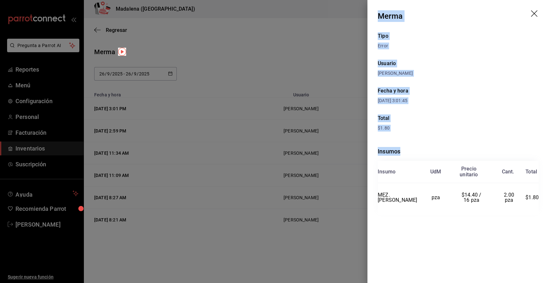
drag, startPoint x: 377, startPoint y: 13, endPoint x: 538, endPoint y: 225, distance: 265.8
click at [538, 225] on div "Merma Tipo Error Usuario Angy Madalena Fecha y hora 26/09/2025 3:01:45 Total $1…" at bounding box center [457, 141] width 181 height 283
copy div "Merma Tipo Error Usuario Angy Madalena Fecha y hora 26/09/2025 3:01:45 Total $1…"
click at [536, 14] on icon "drag" at bounding box center [534, 14] width 8 height 8
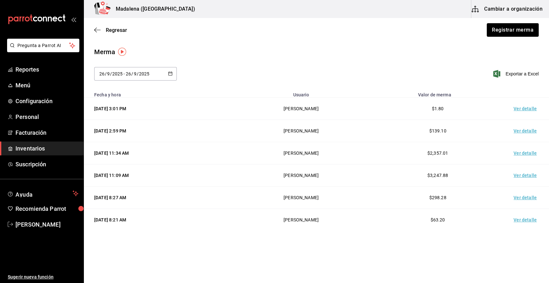
click at [38, 147] on span "Inventarios" at bounding box center [46, 148] width 63 height 9
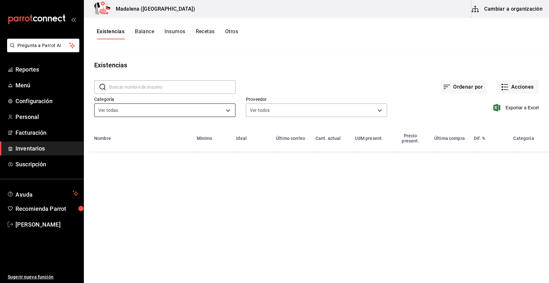
click at [139, 110] on body "Pregunta a Parrot AI Reportes Menú Configuración Personal Facturación Inventari…" at bounding box center [274, 139] width 549 height 278
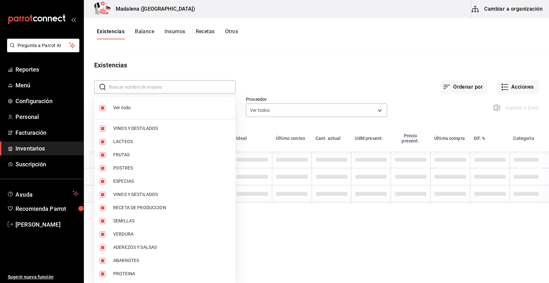
click at [145, 84] on div at bounding box center [274, 141] width 549 height 283
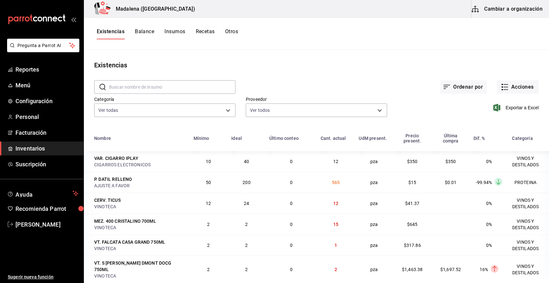
click at [143, 85] on input "text" at bounding box center [172, 87] width 126 height 13
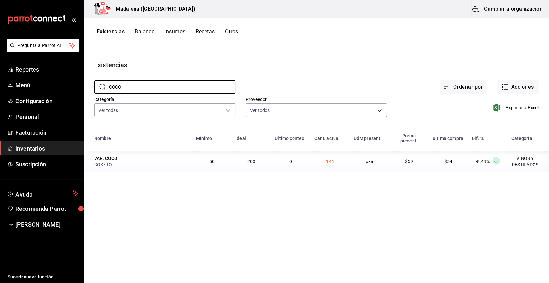
type input "COCO"
click at [229, 31] on button "Otros" at bounding box center [231, 33] width 13 height 11
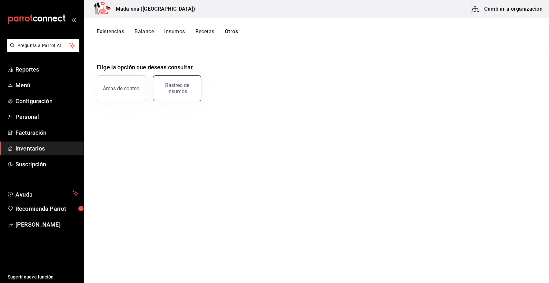
click at [179, 84] on div "Rastreo de insumos" at bounding box center [177, 88] width 40 height 12
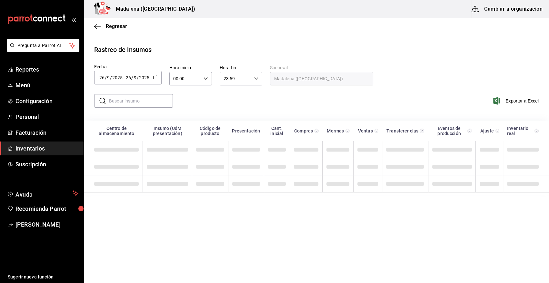
click at [154, 75] on icon "button" at bounding box center [155, 77] width 5 height 5
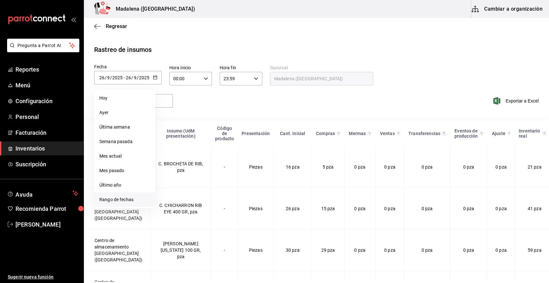
click at [119, 199] on li "Rango de fechas" at bounding box center [124, 199] width 61 height 15
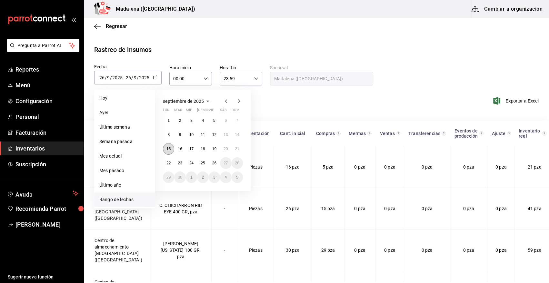
click at [169, 149] on abbr "15" at bounding box center [168, 149] width 4 height 5
click at [205, 163] on button "25" at bounding box center [202, 163] width 11 height 12
type input "2025-09-15"
type input "15"
type input "2025-09-25"
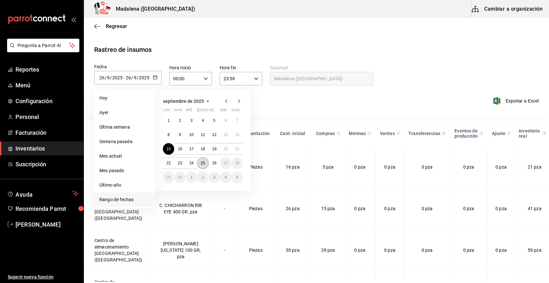
type input "25"
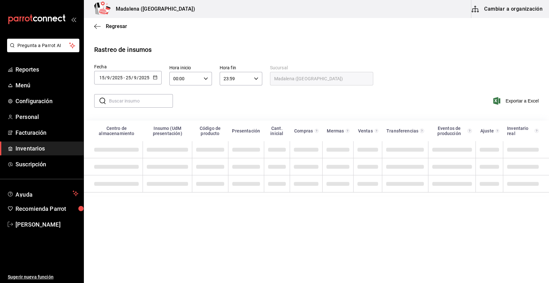
click at [139, 102] on input "text" at bounding box center [141, 100] width 64 height 13
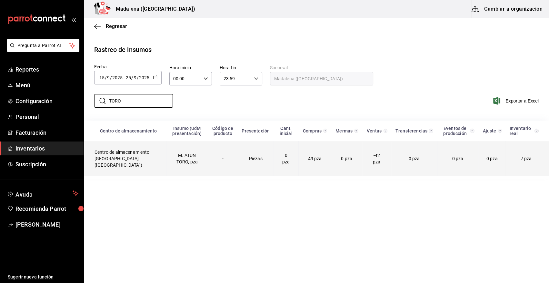
type input "TORO"
click at [182, 163] on td "M. ATUN TORO, pza" at bounding box center [187, 158] width 42 height 35
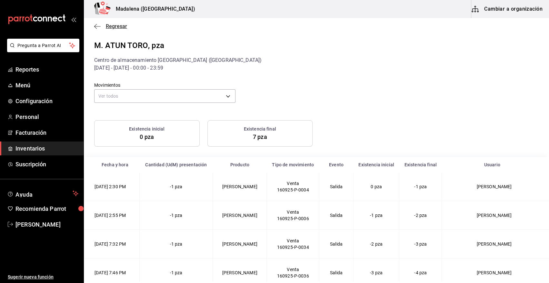
click at [118, 27] on span "Regresar" at bounding box center [116, 26] width 21 height 6
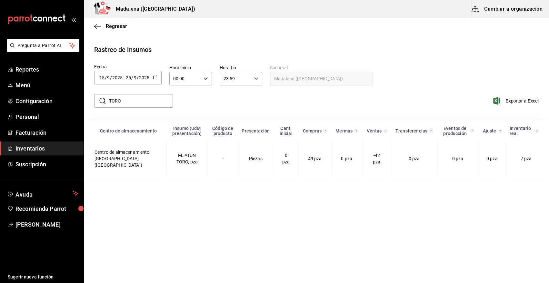
click at [155, 77] on icon "button" at bounding box center [155, 77] width 5 height 5
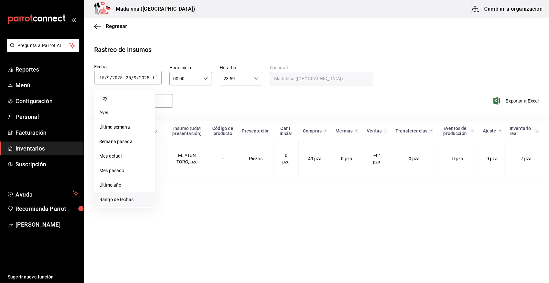
click at [111, 200] on li "Rango de fechas" at bounding box center [124, 199] width 61 height 15
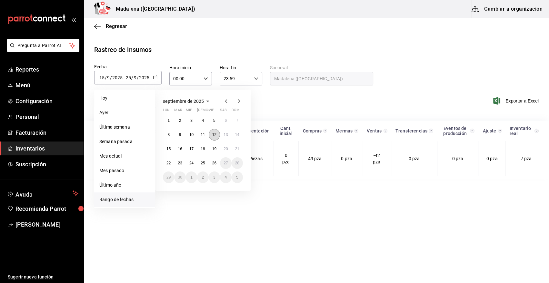
click at [215, 133] on abbr "12" at bounding box center [214, 134] width 4 height 5
click at [203, 164] on abbr "25" at bounding box center [202, 163] width 4 height 5
type input "2025-09-12"
type input "12"
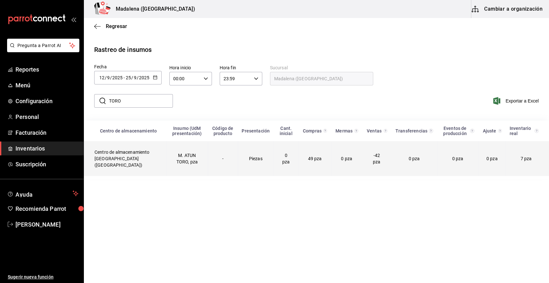
click at [167, 160] on td "M. ATUN TORO, pza" at bounding box center [187, 158] width 42 height 35
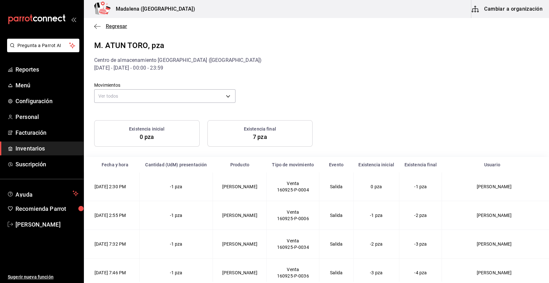
click at [114, 27] on span "Regresar" at bounding box center [116, 26] width 21 height 6
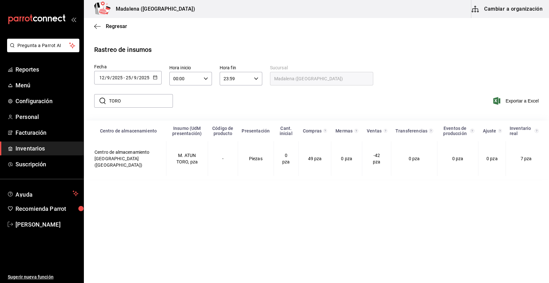
click at [155, 75] on icon "button" at bounding box center [155, 77] width 5 height 5
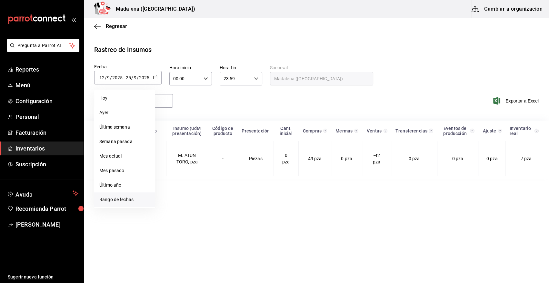
click at [114, 200] on li "Rango de fechas" at bounding box center [124, 199] width 61 height 15
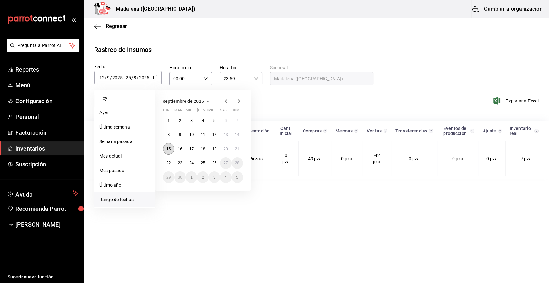
click at [170, 148] on abbr "15" at bounding box center [168, 149] width 4 height 5
click at [205, 165] on button "25" at bounding box center [202, 163] width 11 height 12
type input "2025-09-15"
type input "15"
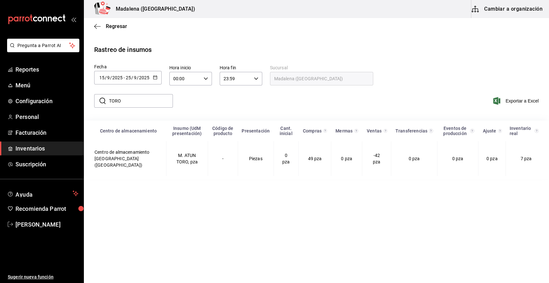
click at [255, 81] on icon "button" at bounding box center [256, 78] width 5 height 5
click at [226, 93] on button "03" at bounding box center [229, 89] width 19 height 13
type input "03:59"
click at [167, 160] on div at bounding box center [274, 141] width 549 height 283
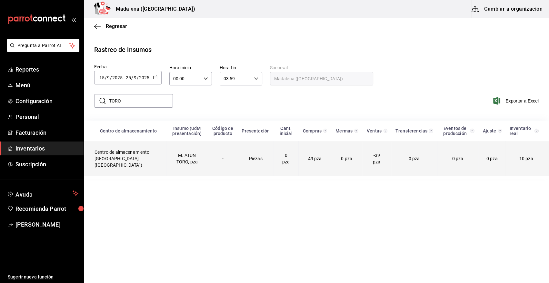
click at [174, 162] on td "M. ATUN TORO, pza" at bounding box center [187, 158] width 42 height 35
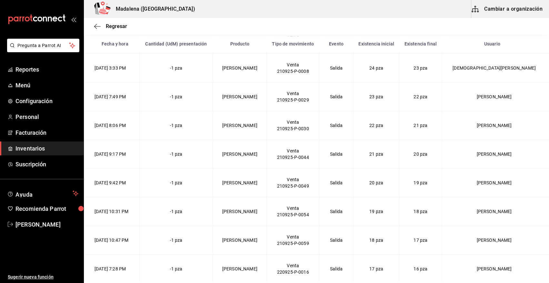
scroll to position [912, 0]
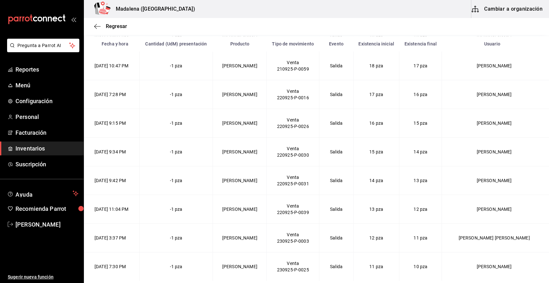
drag, startPoint x: 94, startPoint y: 44, endPoint x: 523, endPoint y: 268, distance: 483.0
click at [523, 268] on div "M. ATUN TORO, pza Centro de almacenamiento Madalena (Vallarta) 15/09/2025 - 25/…" at bounding box center [316, 100] width 465 height 363
copy div "M. ATUN TORO, pza Centro de almacenamiento Madalena (Vallarta) 15/09/2025 - 25/…"
click at [55, 148] on span "Inventarios" at bounding box center [46, 148] width 63 height 9
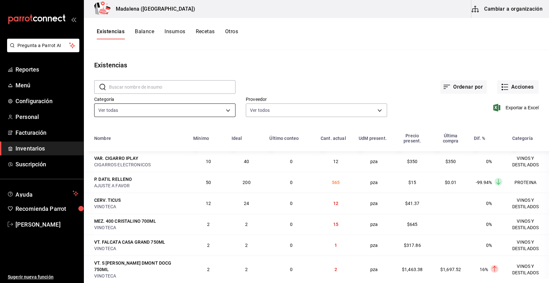
click at [227, 108] on body "Pregunta a Parrot AI Reportes Menú Configuración Personal Facturación Inventari…" at bounding box center [274, 139] width 549 height 278
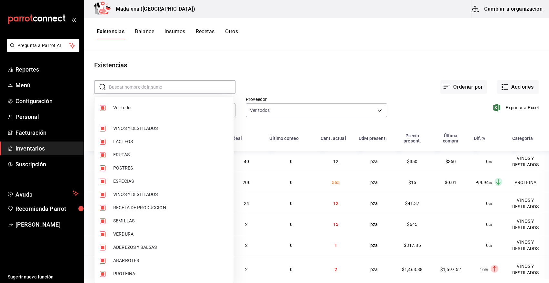
click at [133, 107] on span "Ver todo" at bounding box center [170, 107] width 115 height 7
checkbox input "false"
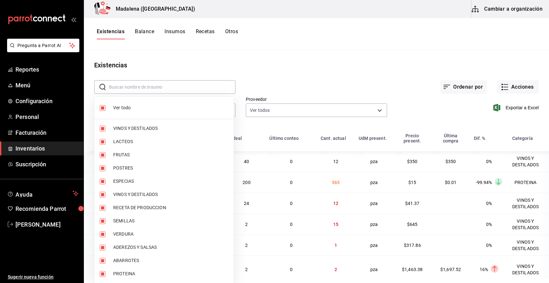
checkbox input "false"
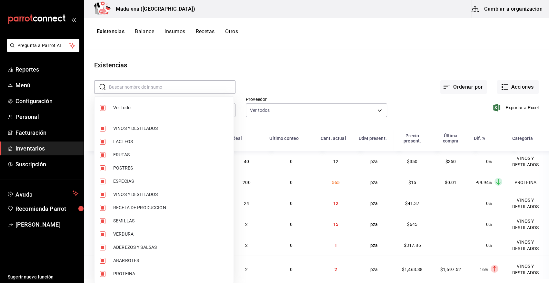
checkbox input "false"
click at [141, 124] on li "VINOS Y DESTILADOS" at bounding box center [163, 128] width 139 height 13
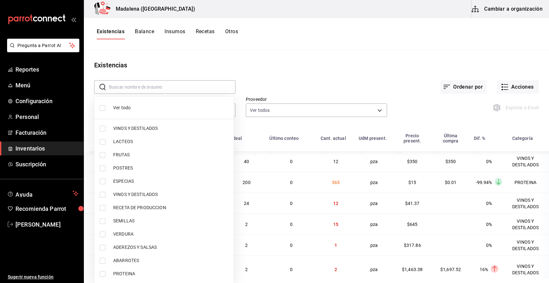
type input "08f8d543-33e6-4481-bf08-168a13d25a39"
checkbox input "true"
click at [137, 195] on span "VINOS Y DESTILADOS" at bounding box center [170, 194] width 115 height 7
type input "08f8d543-33e6-4481-bf08-168a13d25a39,29c1d628-2db5-43b0-85d4-162b4be2a9ed"
checkbox input "true"
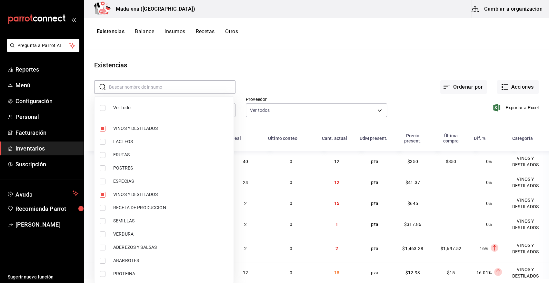
click at [279, 62] on div at bounding box center [274, 141] width 549 height 283
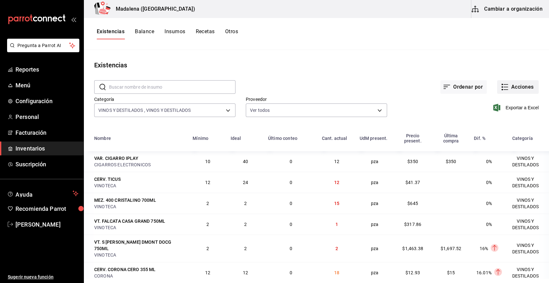
click at [510, 87] on button "Acciones" at bounding box center [518, 87] width 42 height 14
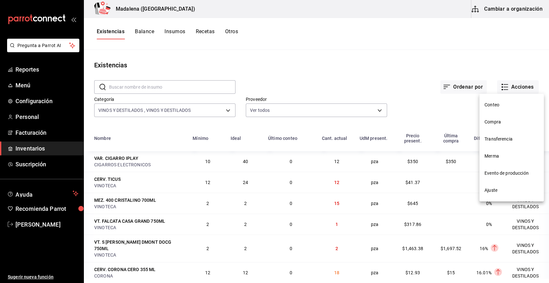
click at [501, 122] on span "Compra" at bounding box center [511, 122] width 54 height 7
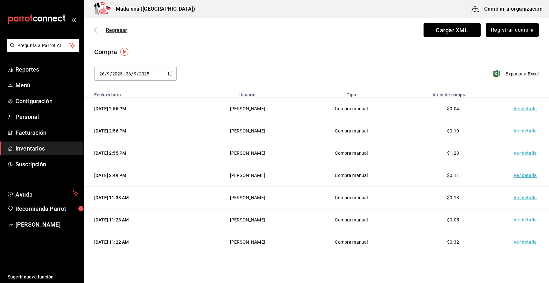
click at [121, 30] on span "Regresar" at bounding box center [116, 30] width 21 height 6
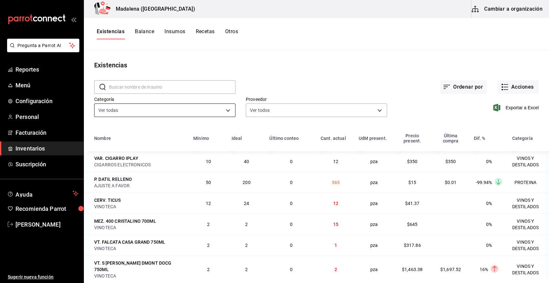
click at [185, 110] on body "Pregunta a Parrot AI Reportes Menú Configuración Personal Facturación Inventari…" at bounding box center [274, 139] width 549 height 278
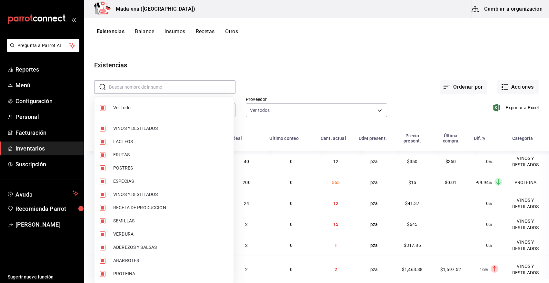
click at [122, 111] on li "Ver todo" at bounding box center [163, 107] width 139 height 17
checkbox input "false"
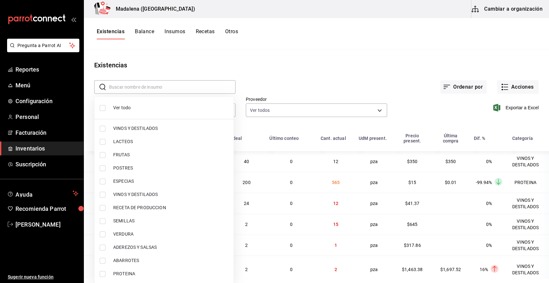
checkbox input "false"
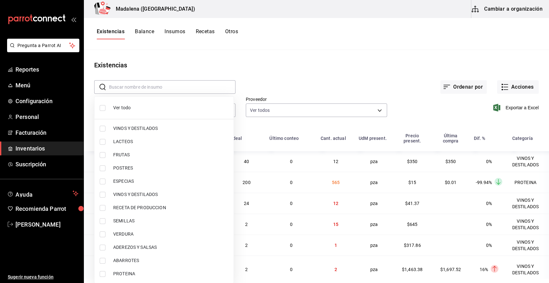
checkbox input "false"
click at [127, 130] on span "VINOS Y DESTILADOS" at bounding box center [170, 128] width 115 height 7
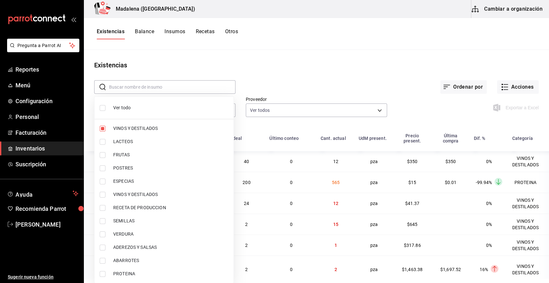
type input "08f8d543-33e6-4481-bf08-168a13d25a39"
click at [134, 194] on span "VINOS Y DESTILADOS" at bounding box center [170, 194] width 115 height 7
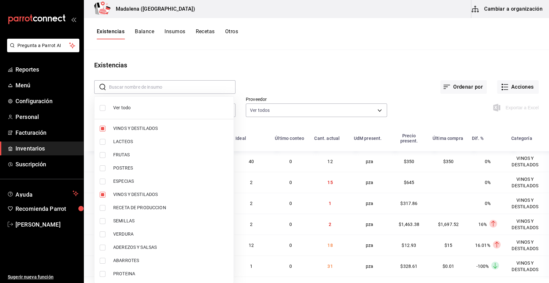
click at [342, 81] on div at bounding box center [274, 141] width 549 height 283
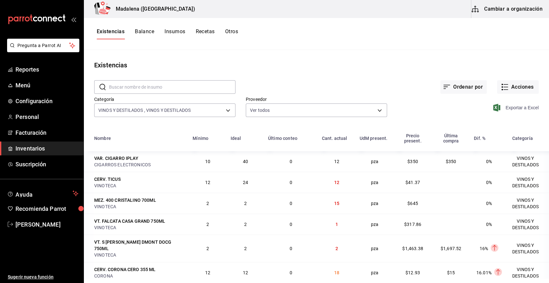
click at [515, 107] on span "Exportar a Excel" at bounding box center [516, 108] width 44 height 8
click at [510, 84] on button "Acciones" at bounding box center [518, 87] width 42 height 14
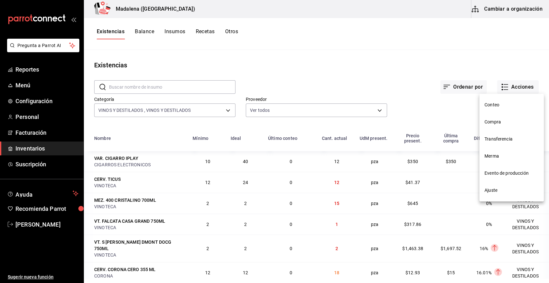
click at [493, 125] on span "Compra" at bounding box center [511, 122] width 54 height 7
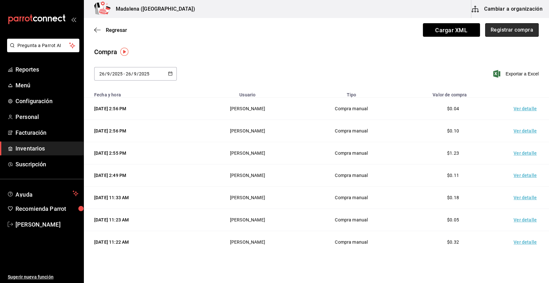
click at [502, 32] on button "Registrar compra" at bounding box center [511, 30] width 53 height 14
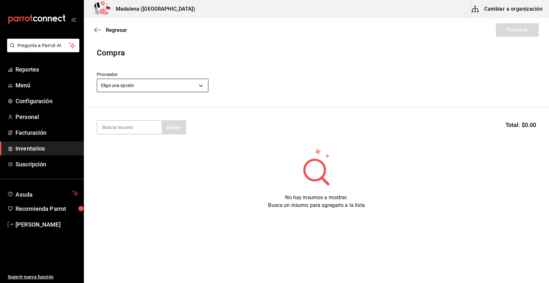
click at [141, 85] on body "Pregunta a Parrot AI Reportes Menú Configuración Personal Facturación Inventari…" at bounding box center [274, 123] width 549 height 247
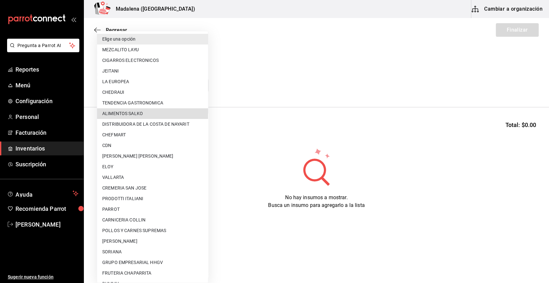
scroll to position [148, 0]
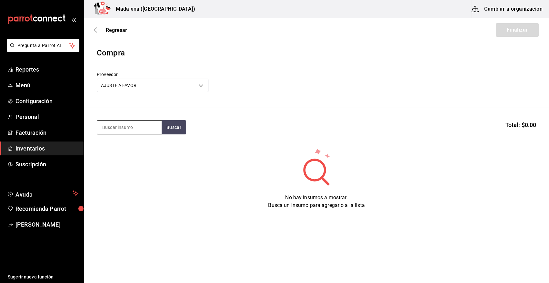
click at [138, 129] on input at bounding box center [129, 128] width 64 height 14
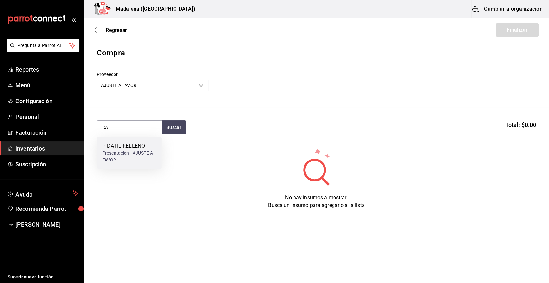
click at [136, 157] on div "Presentación - AJUSTE A FAVOR" at bounding box center [129, 157] width 54 height 14
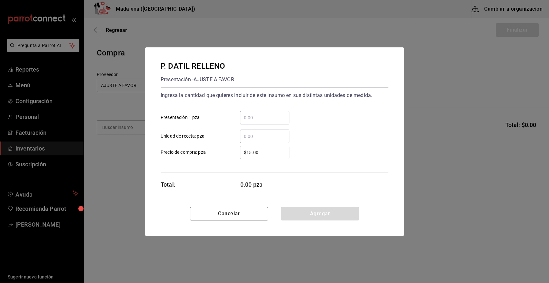
click at [257, 119] on input "​ Presentación 1 pza" at bounding box center [264, 118] width 49 height 8
drag, startPoint x: 262, startPoint y: 156, endPoint x: 238, endPoint y: 162, distance: 24.5
click at [238, 162] on div "Ingresa la cantidad que quieres incluir de este insumo en sus distintas unidade…" at bounding box center [274, 129] width 228 height 85
click at [331, 210] on button "Agregar" at bounding box center [320, 214] width 78 height 14
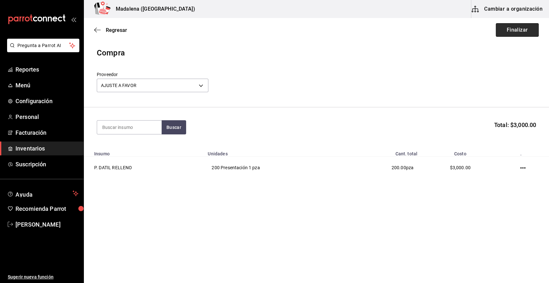
click at [510, 29] on button "Finalizar" at bounding box center [516, 30] width 43 height 14
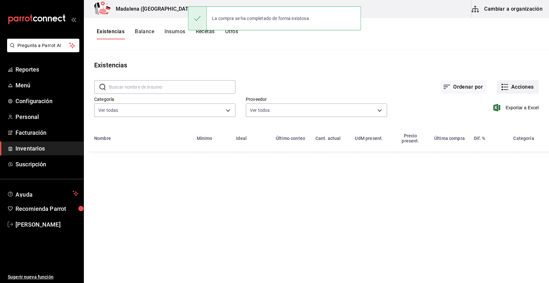
click at [525, 84] on button "Acciones" at bounding box center [518, 87] width 42 height 14
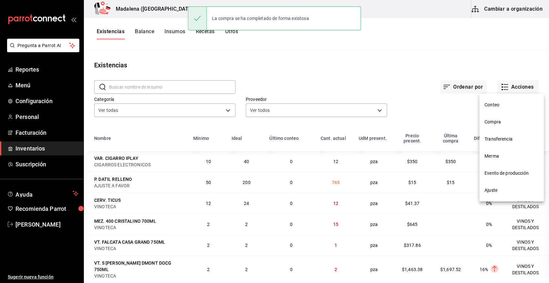
click at [445, 115] on div at bounding box center [274, 141] width 549 height 283
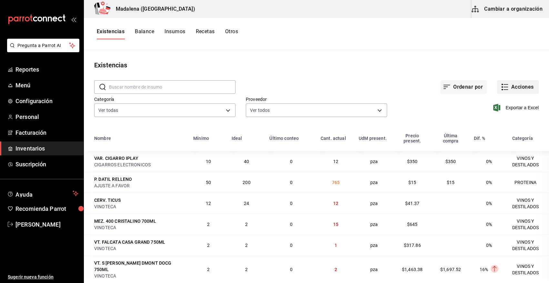
click at [508, 87] on button "Acciones" at bounding box center [518, 87] width 42 height 14
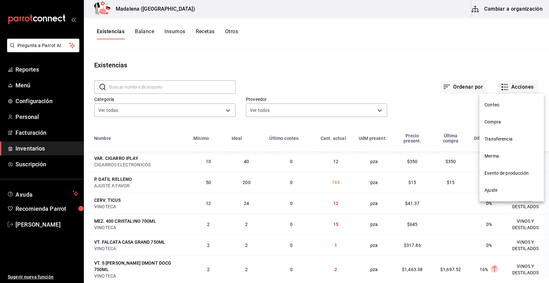
click at [492, 122] on span "Compra" at bounding box center [511, 122] width 54 height 7
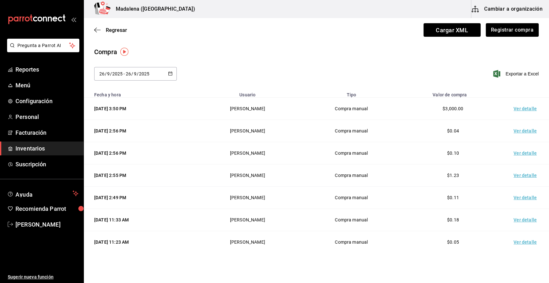
click at [513, 108] on td "Ver detalle" at bounding box center [525, 109] width 45 height 22
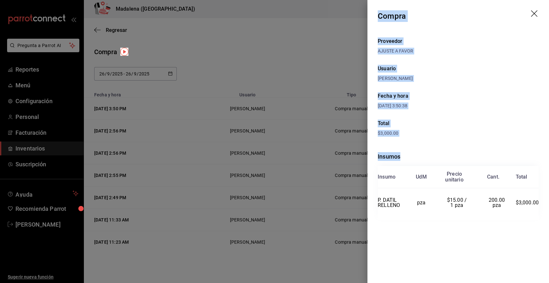
drag, startPoint x: 377, startPoint y: 16, endPoint x: 542, endPoint y: 221, distance: 262.7
click at [542, 221] on div "Compra Proveedor AJUSTE A FAVOR Usuario Angy Madalena Fecha y hora 26/09/2025 3…" at bounding box center [457, 141] width 181 height 283
copy div "Compra Proveedor AJUSTE A FAVOR Usuario Angy Madalena Fecha y hora 26/09/2025 3…"
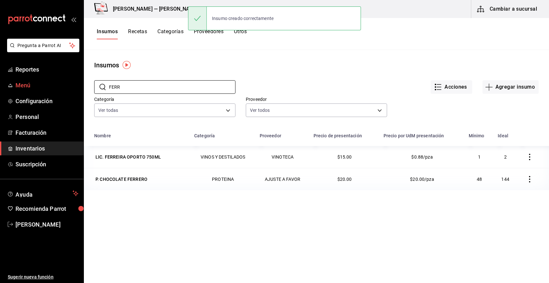
click at [64, 91] on div "Pregunta a Parrot AI Reportes Menú Configuración Personal Facturación Inventari…" at bounding box center [274, 139] width 549 height 278
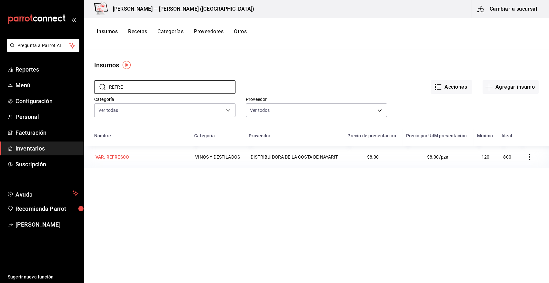
type input "REFRE"
click at [119, 154] on div "VAR. REFRESCO" at bounding box center [112, 157] width 34 height 6
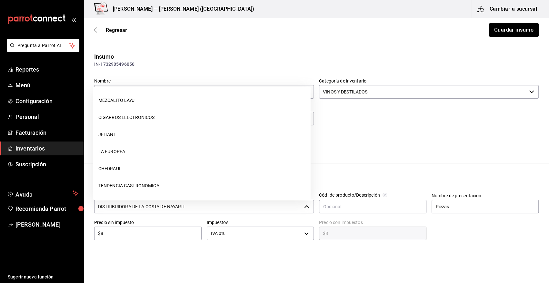
click at [154, 207] on input "DISTRIBUIDORA DE LA COSTA DE NAYARIT" at bounding box center [197, 207] width 207 height 14
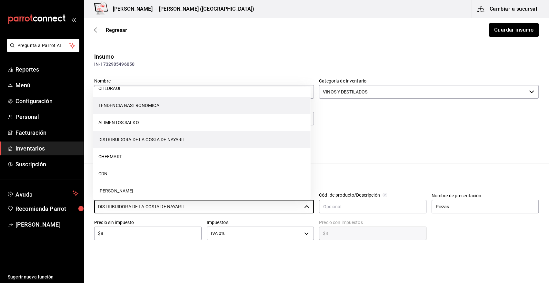
scroll to position [84, 0]
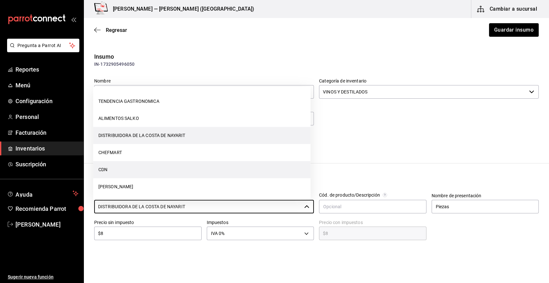
click at [113, 171] on li "CDN" at bounding box center [201, 169] width 217 height 17
type input "CDN"
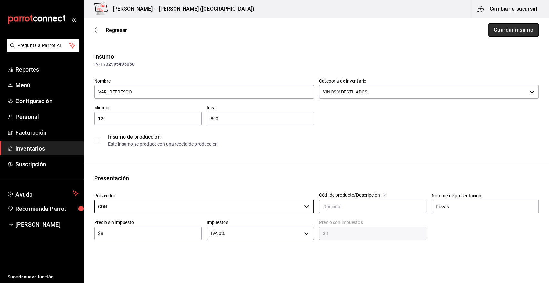
click at [495, 29] on button "Guardar insumo" at bounding box center [513, 30] width 50 height 14
